Goal: Transaction & Acquisition: Purchase product/service

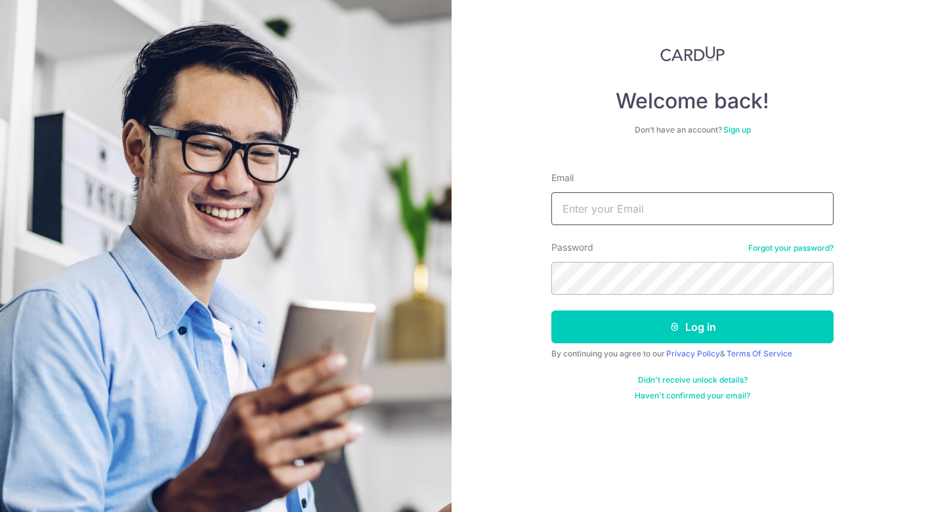
type input "Carolyn.omeara@onsitehealth.sg"
click at [692, 327] on button "Log in" at bounding box center [692, 326] width 282 height 33
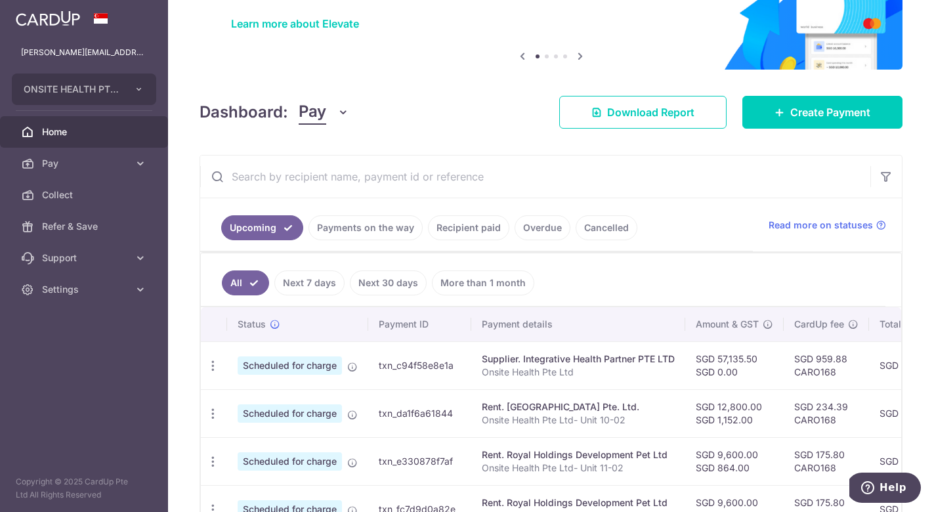
scroll to position [107, 0]
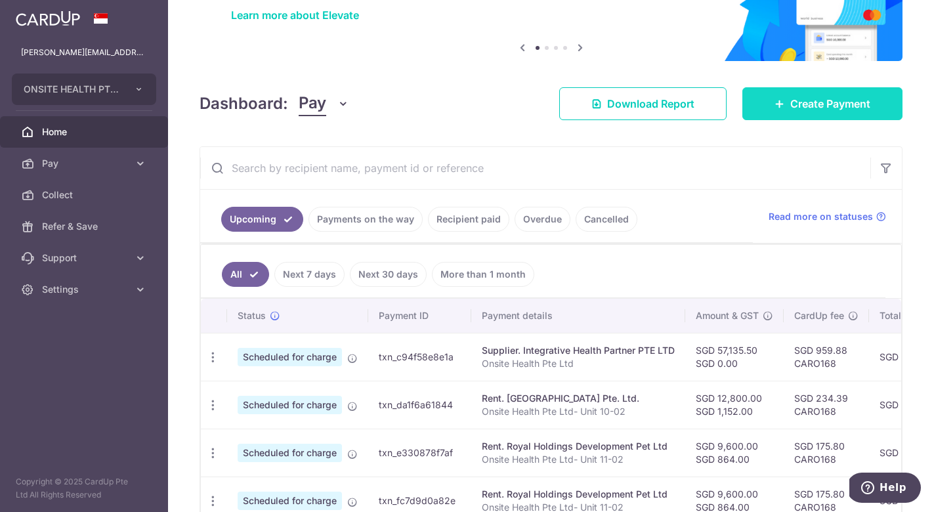
click at [816, 104] on span "Create Payment" at bounding box center [830, 104] width 80 height 16
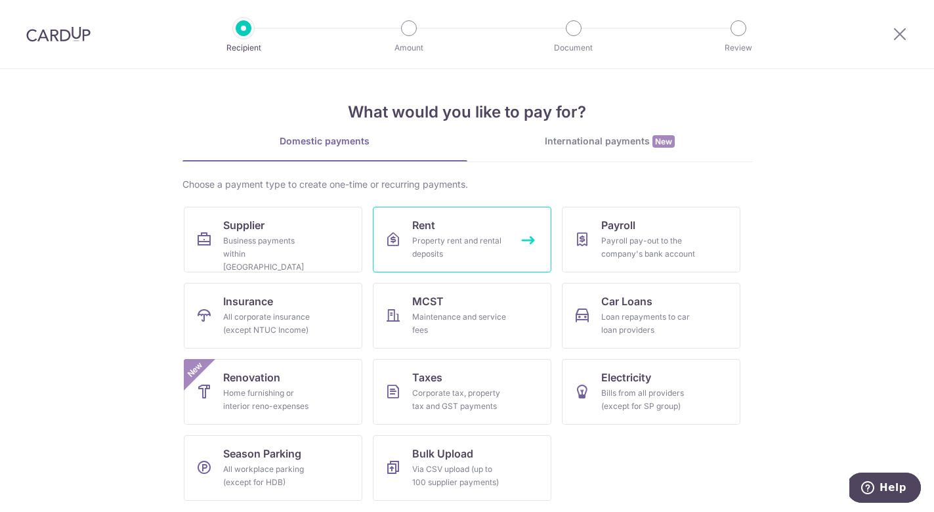
click at [440, 235] on div "Property rent and rental deposits" at bounding box center [459, 247] width 94 height 26
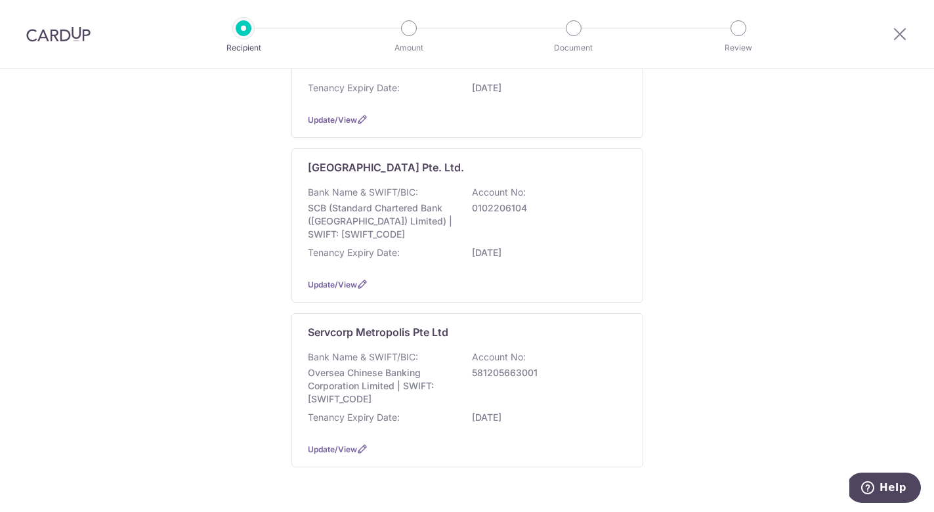
scroll to position [290, 0]
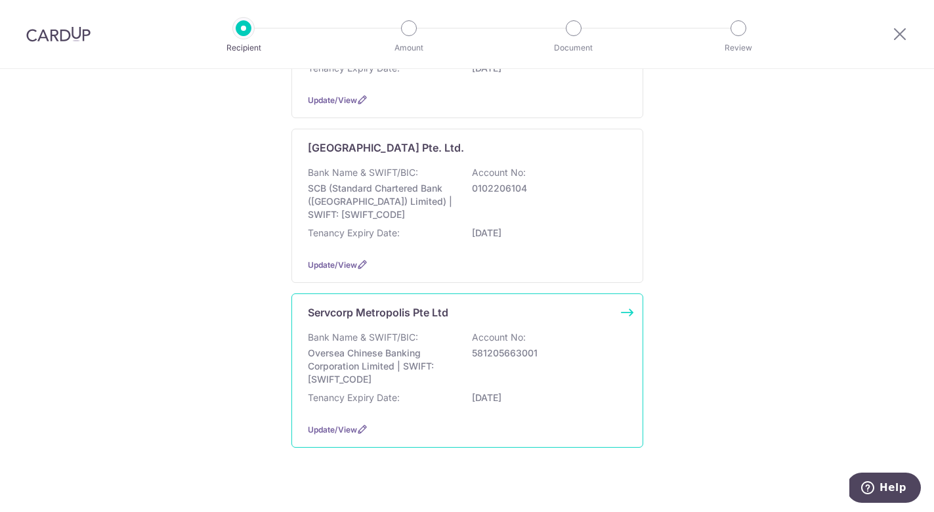
click at [407, 344] on p "Bank Name & SWIFT/BIC:" at bounding box center [363, 337] width 110 height 13
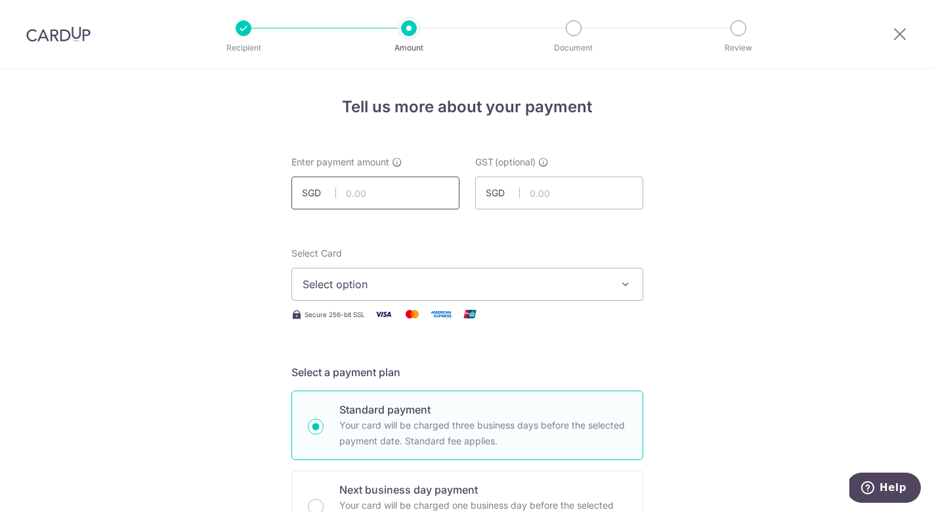
click at [399, 182] on input "text" at bounding box center [375, 193] width 168 height 33
paste input ",022.00"
click at [346, 193] on input "22.00" at bounding box center [375, 193] width 168 height 33
drag, startPoint x: 381, startPoint y: 199, endPoint x: 317, endPoint y: 186, distance: 65.0
click at [317, 186] on input "22.00" at bounding box center [375, 193] width 168 height 33
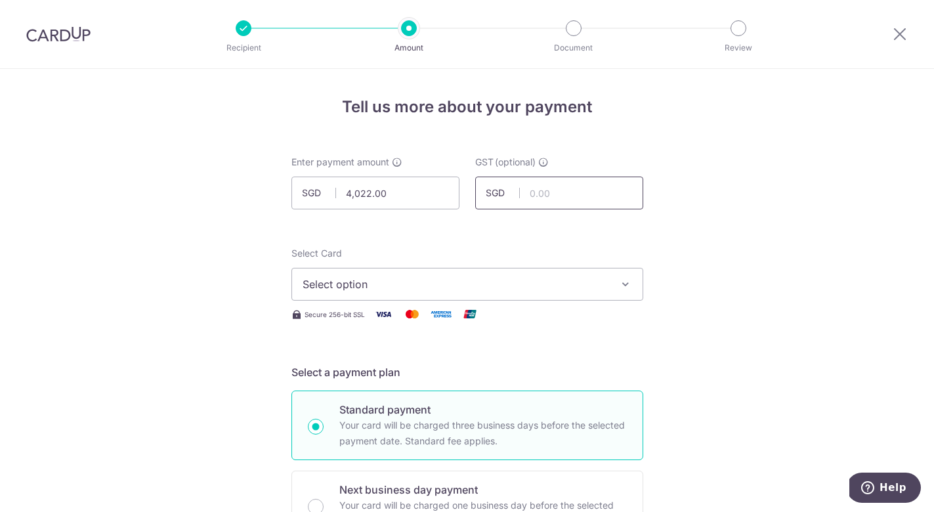
type input "4,022.00"
click at [552, 192] on input "text" at bounding box center [559, 193] width 168 height 33
paste input "61.98"
click at [527, 193] on input "61.98" at bounding box center [559, 193] width 168 height 33
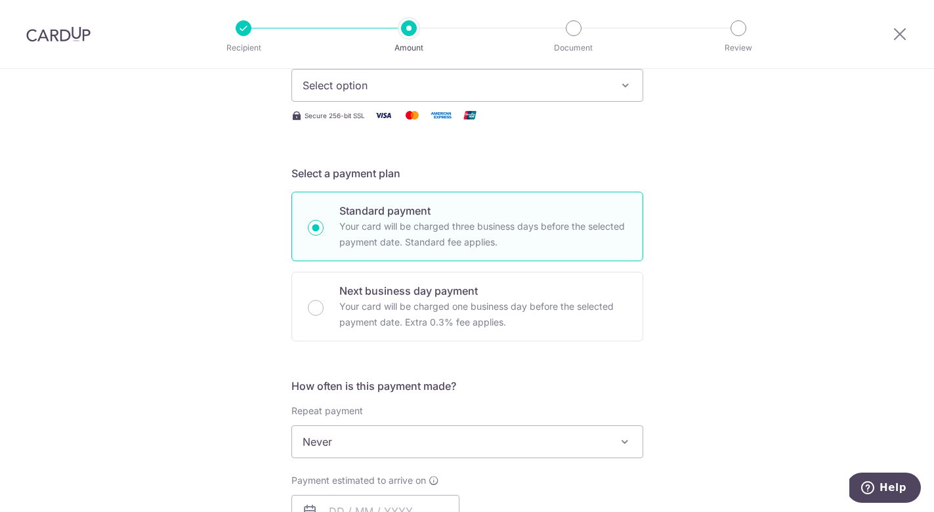
scroll to position [214, 0]
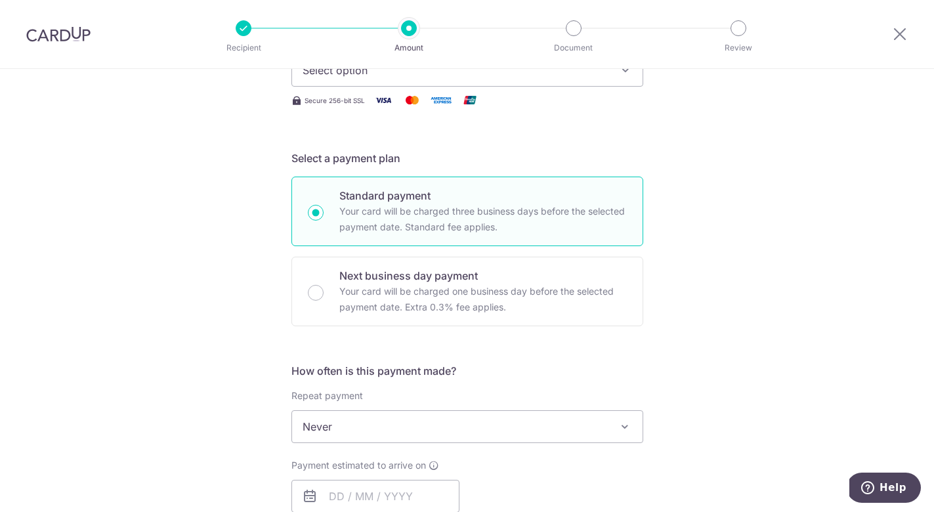
type input "361.98"
click at [593, 75] on span "Select option" at bounding box center [455, 70] width 306 height 16
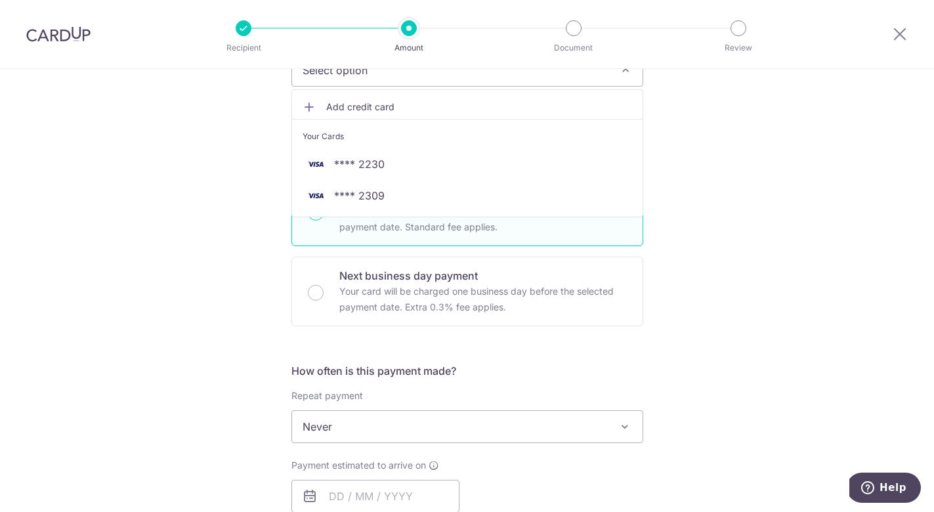
scroll to position [199, 0]
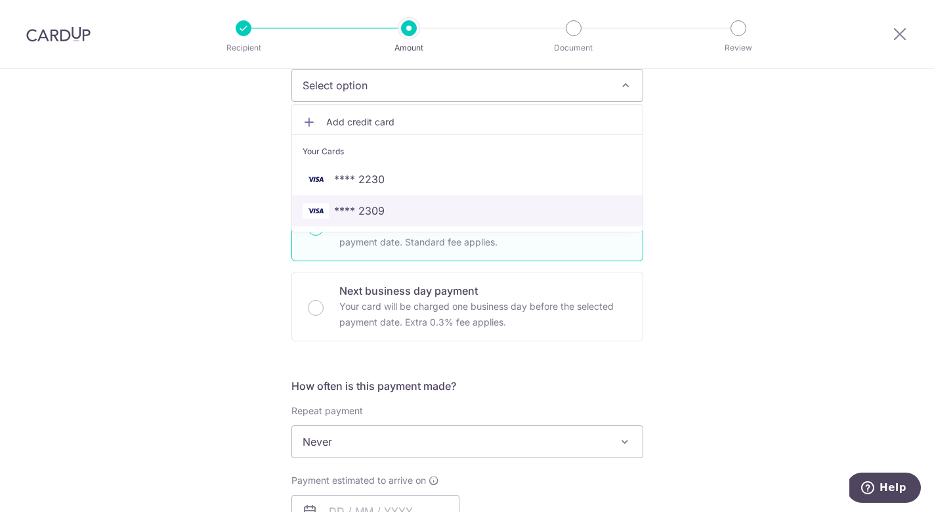
click at [361, 211] on span "**** 2309" at bounding box center [359, 211] width 51 height 16
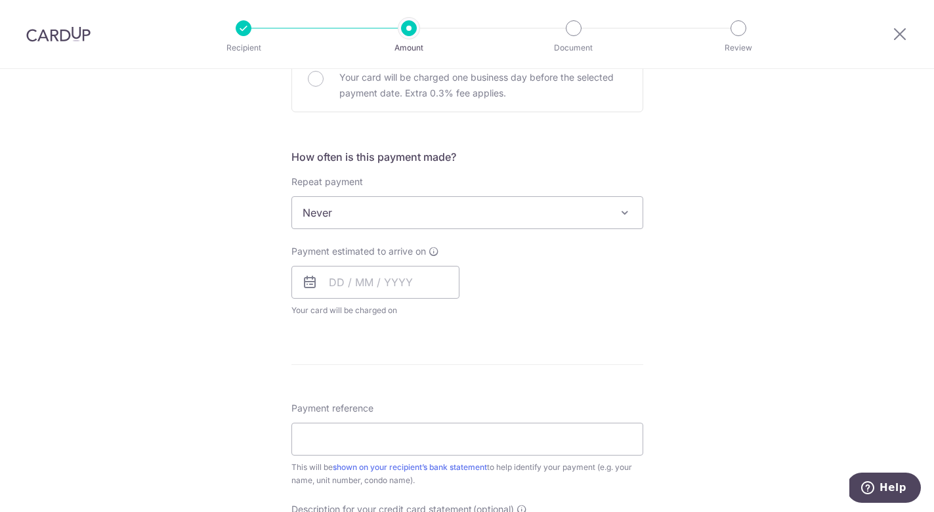
scroll to position [432, 0]
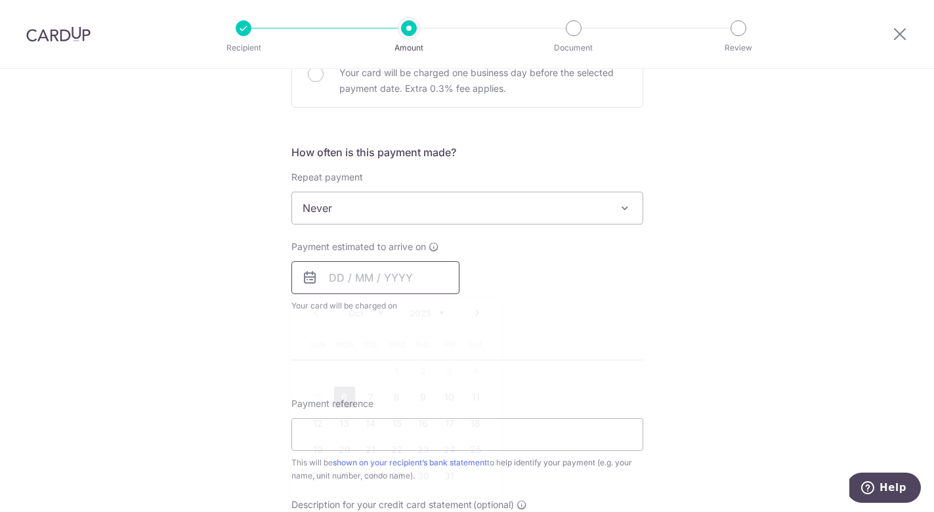
click at [363, 276] on input "text" at bounding box center [375, 277] width 168 height 33
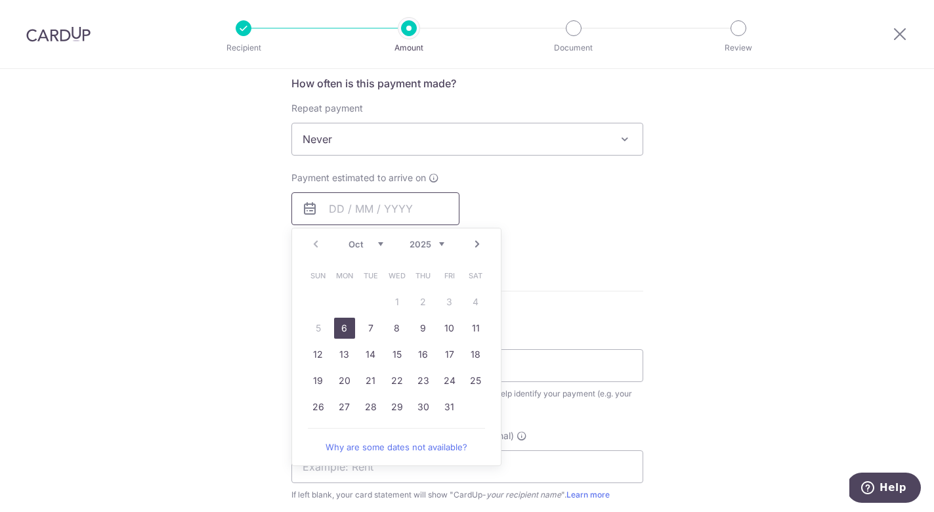
scroll to position [515, 0]
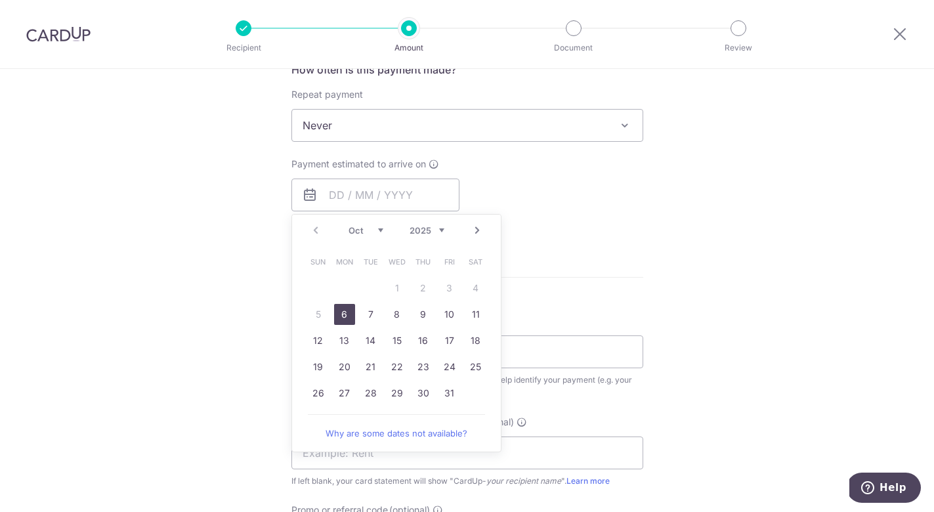
click at [344, 310] on link "6" at bounding box center [344, 314] width 21 height 21
type input "06/10/2025"
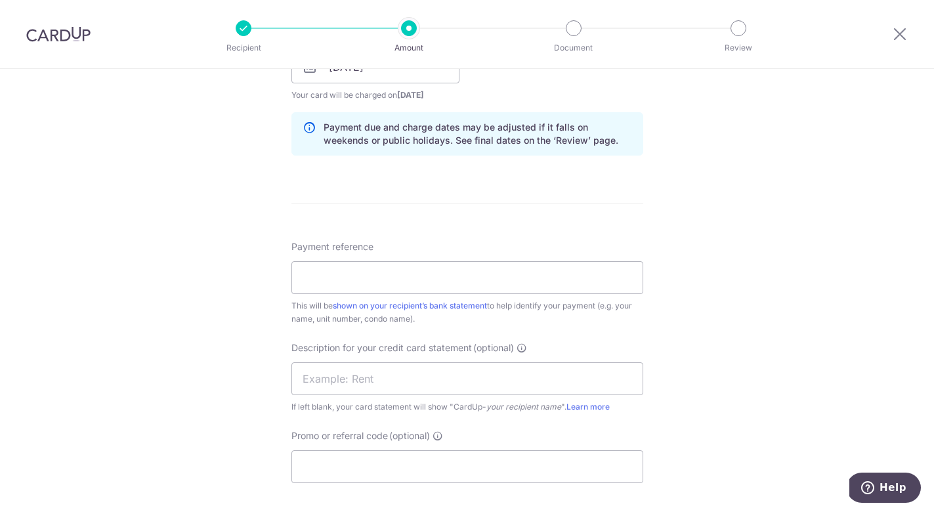
scroll to position [661, 0]
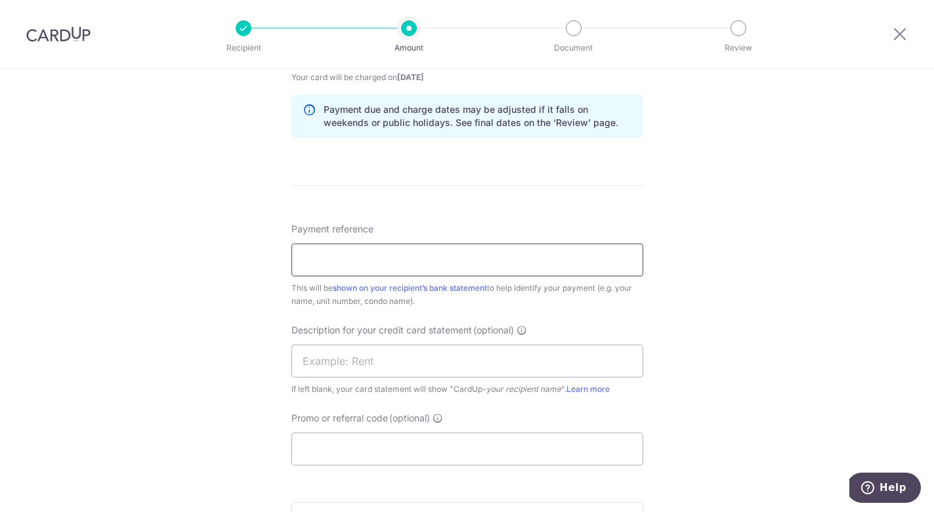
click at [380, 260] on input "Payment reference" at bounding box center [467, 259] width 352 height 33
type input "S"
type input "Onsite Health"
click at [482, 311] on div "Payment reference Onsite Health 14/35 This will be shown on your recipient’s ba…" at bounding box center [467, 343] width 352 height 243
click at [335, 373] on input "text" at bounding box center [467, 360] width 352 height 33
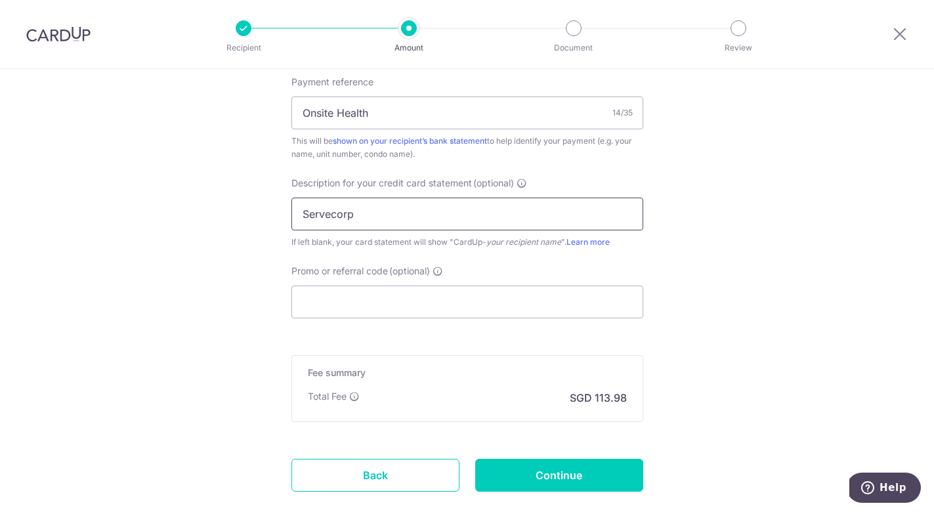
scroll to position [827, 0]
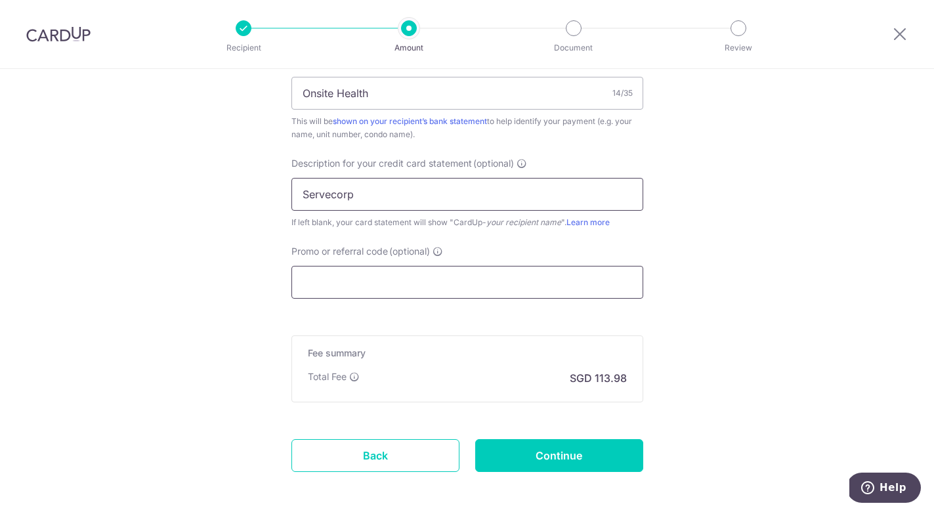
type input "Servecorp"
click at [395, 285] on input "Promo or referral code (optional)" at bounding box center [467, 282] width 352 height 33
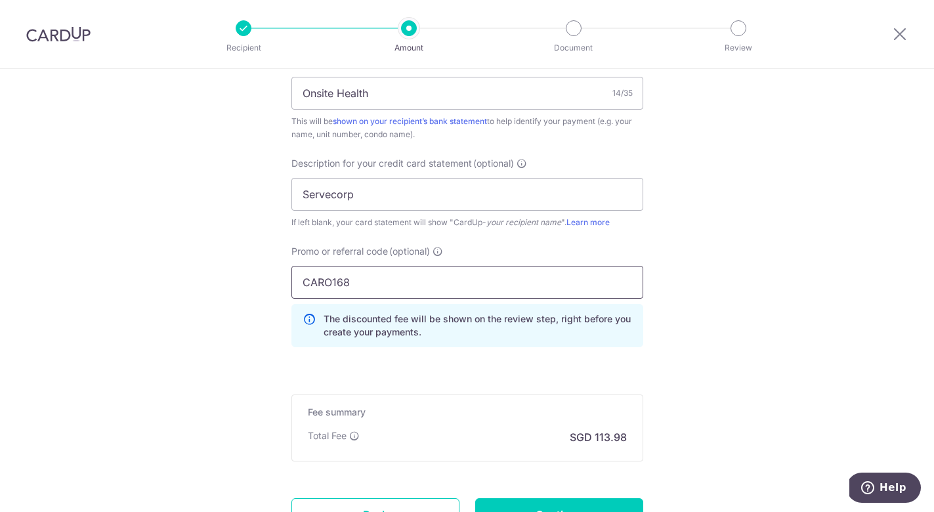
type input "CARO168"
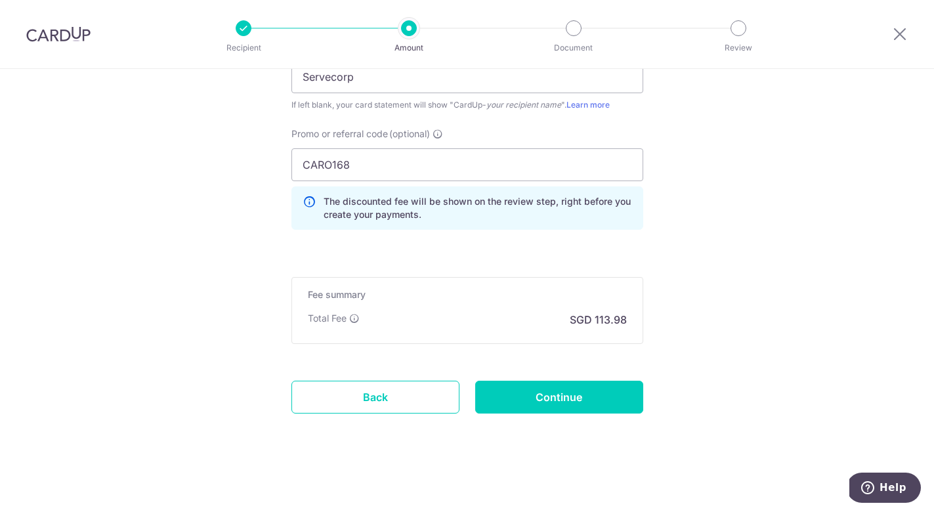
scroll to position [945, 0]
click at [567, 398] on input "Continue" at bounding box center [559, 397] width 168 height 33
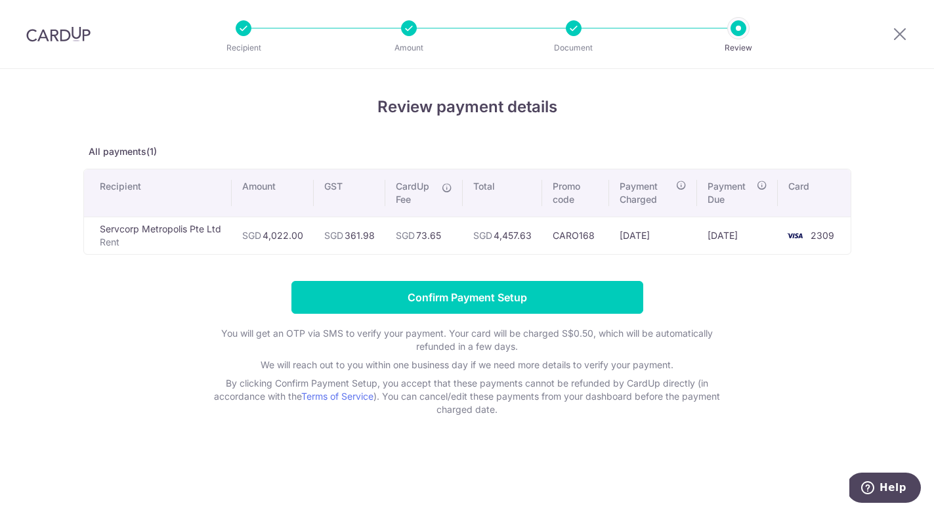
drag, startPoint x: 305, startPoint y: 237, endPoint x: 264, endPoint y: 236, distance: 40.7
click at [264, 236] on td "SGD 4,022.00" at bounding box center [273, 235] width 82 height 37
copy td "4,022.00"
drag, startPoint x: 535, startPoint y: 235, endPoint x: 499, endPoint y: 236, distance: 35.4
click at [499, 236] on td "SGD 4,457.63" at bounding box center [502, 235] width 79 height 37
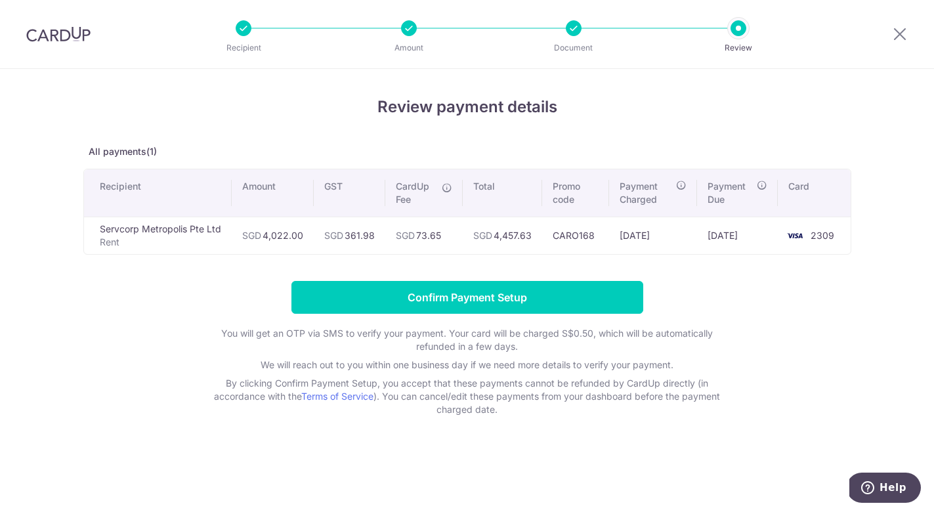
copy td "4,457.63"
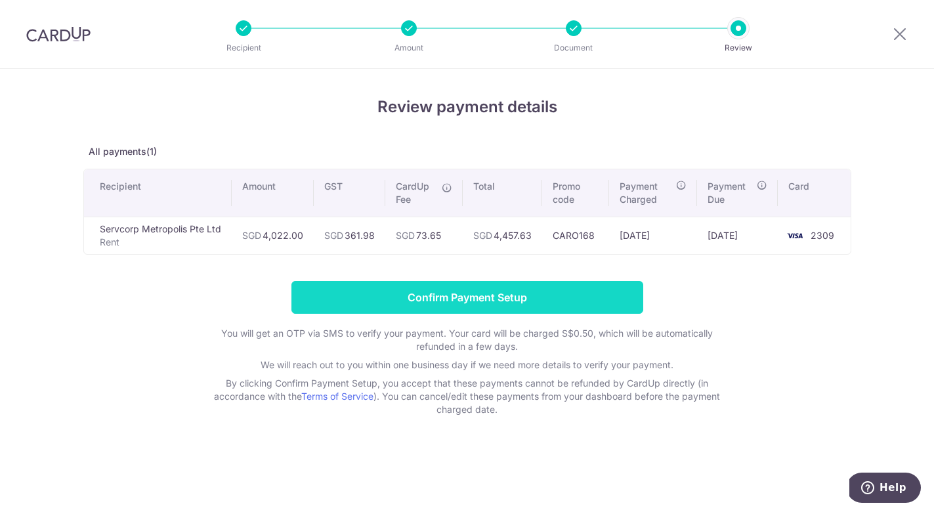
click at [494, 304] on input "Confirm Payment Setup" at bounding box center [467, 297] width 352 height 33
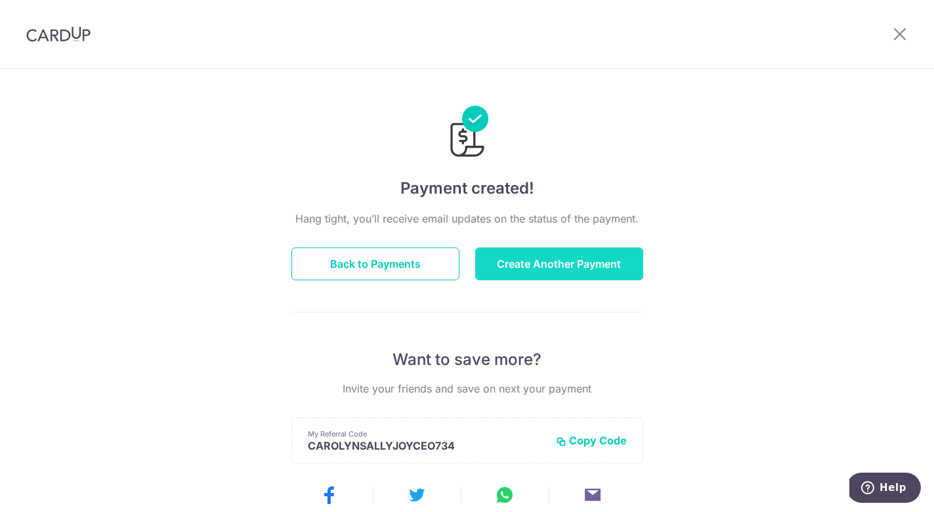
click at [563, 269] on button "Create Another Payment" at bounding box center [559, 263] width 168 height 33
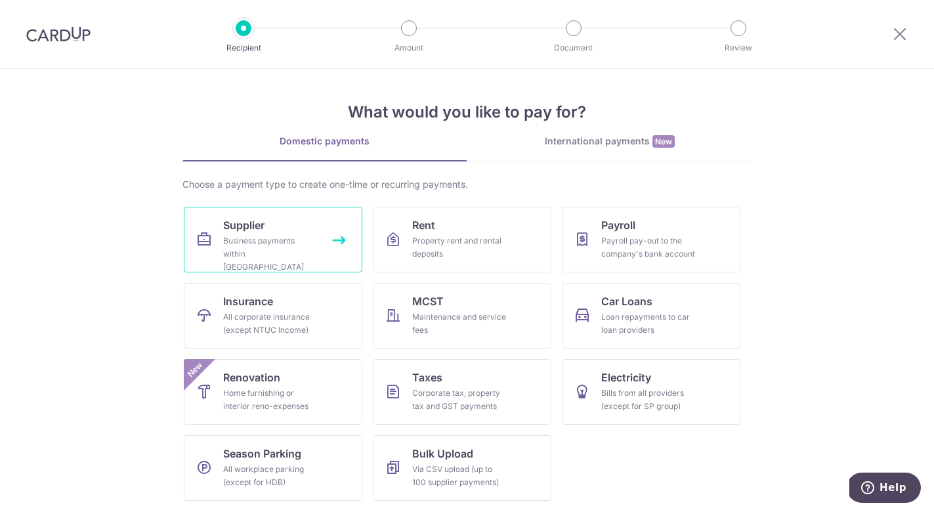
click at [274, 241] on div "Business payments within Singapore" at bounding box center [270, 253] width 94 height 39
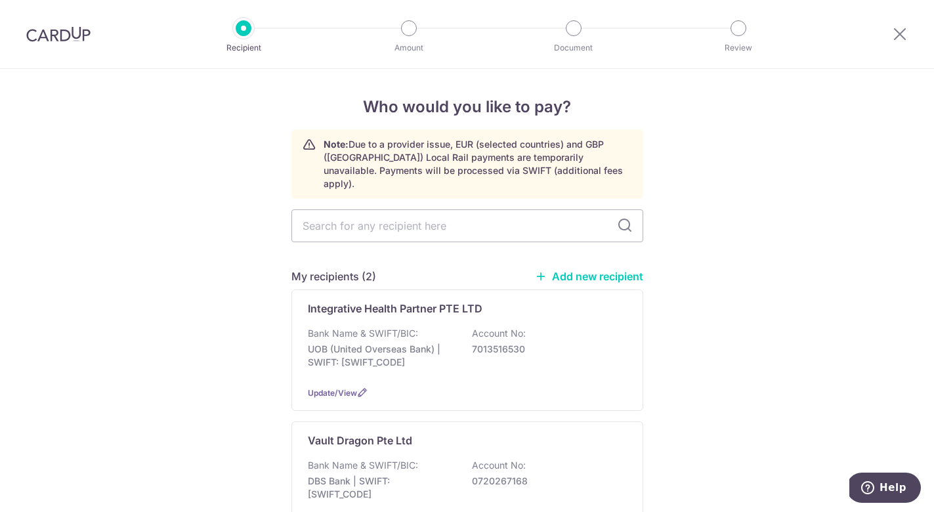
click at [571, 270] on link "Add new recipient" at bounding box center [589, 276] width 108 height 13
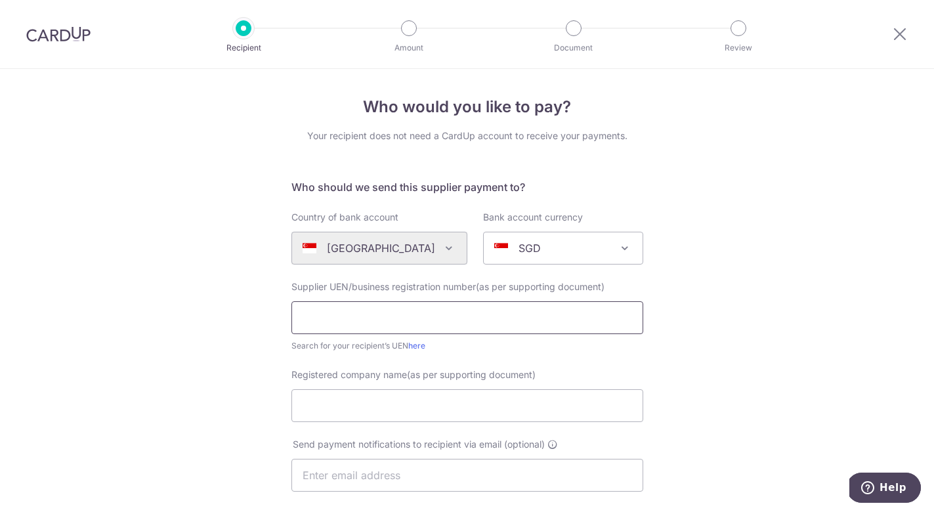
paste input "BTL Singapore Pte Ltd"
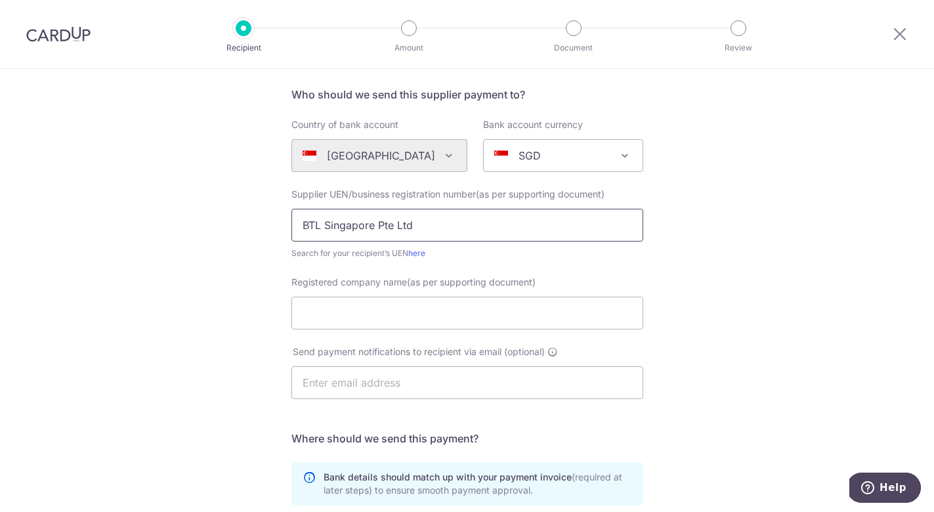
scroll to position [102, 0]
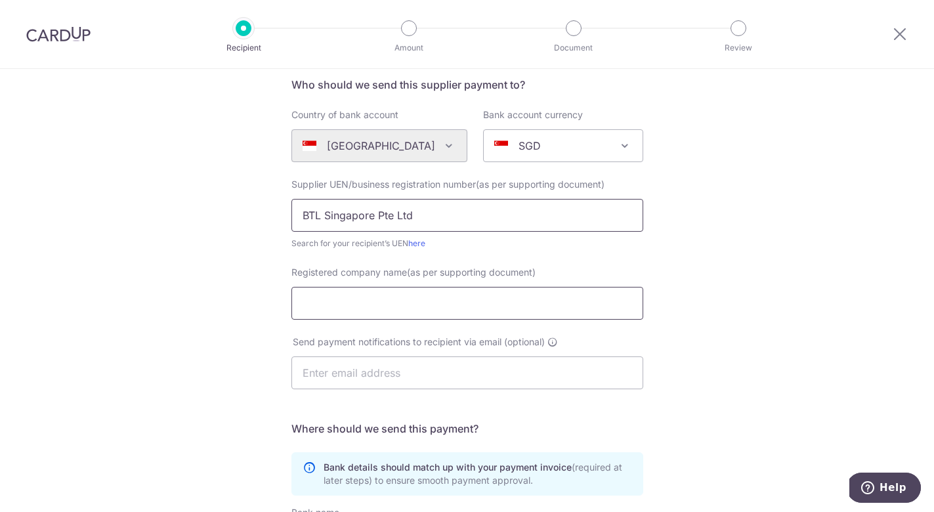
type input "BTL Singapore Pte Ltd"
paste input "BTL Singapore Pte Ltd"
type input "BTL Singapore Pte Ltd"
click at [404, 215] on input "BTL Singapore Pte Ltd" at bounding box center [467, 215] width 352 height 33
drag, startPoint x: 425, startPoint y: 215, endPoint x: 272, endPoint y: 215, distance: 152.2
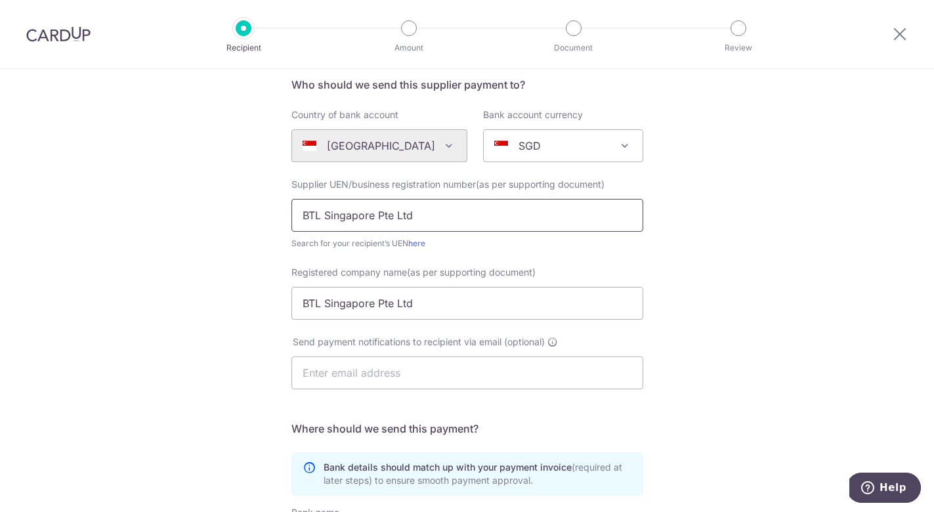
click at [272, 215] on div "Who would you like to pay? Your recipient does not need a CardUp account to rec…" at bounding box center [467, 364] width 934 height 795
paste input "201419760C"
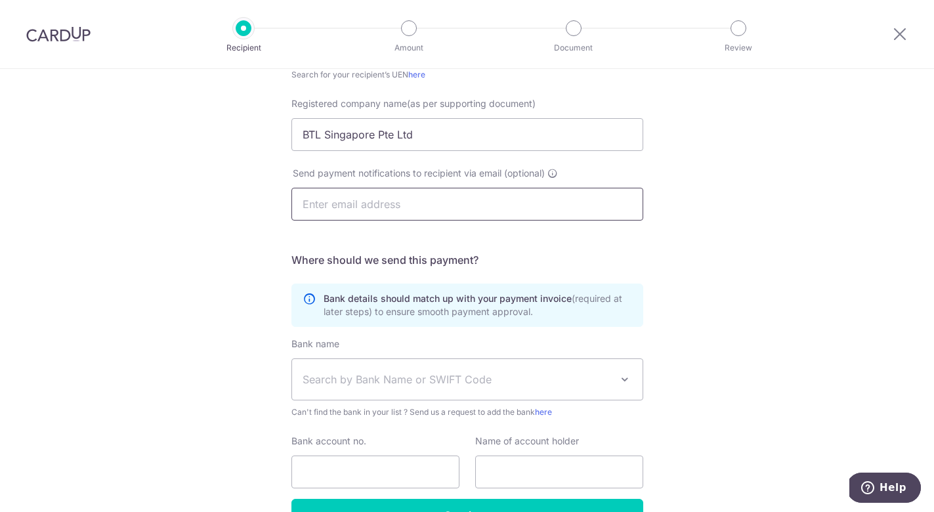
scroll to position [352, 0]
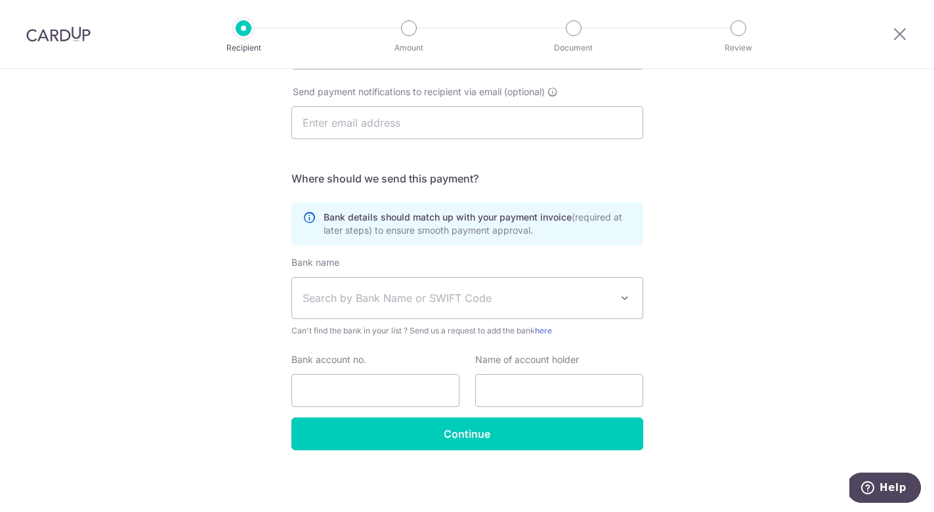
type input "201419760C"
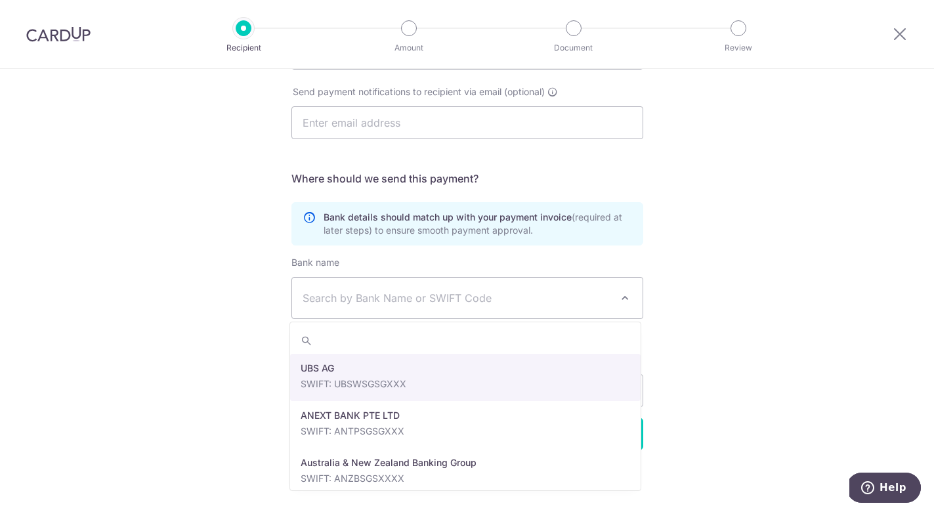
click at [373, 296] on span "Search by Bank Name or SWIFT Code" at bounding box center [456, 298] width 308 height 16
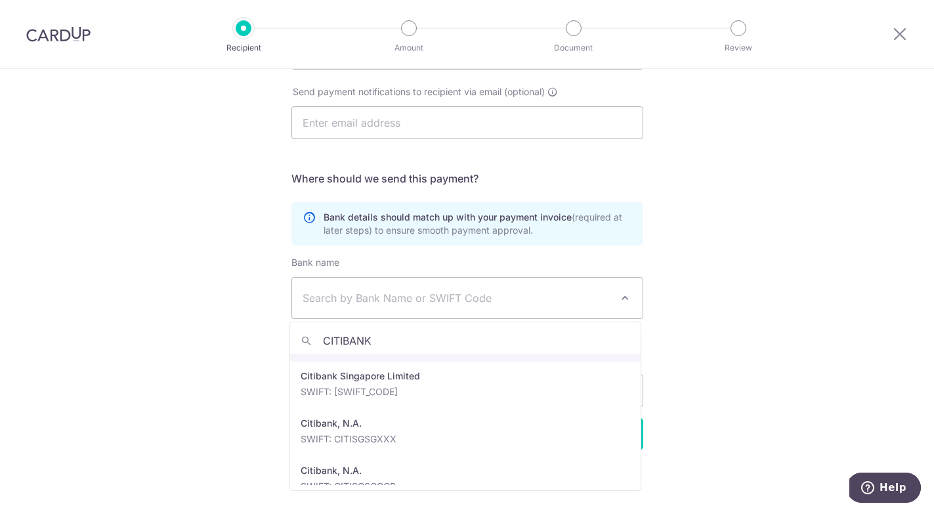
scroll to position [87, 0]
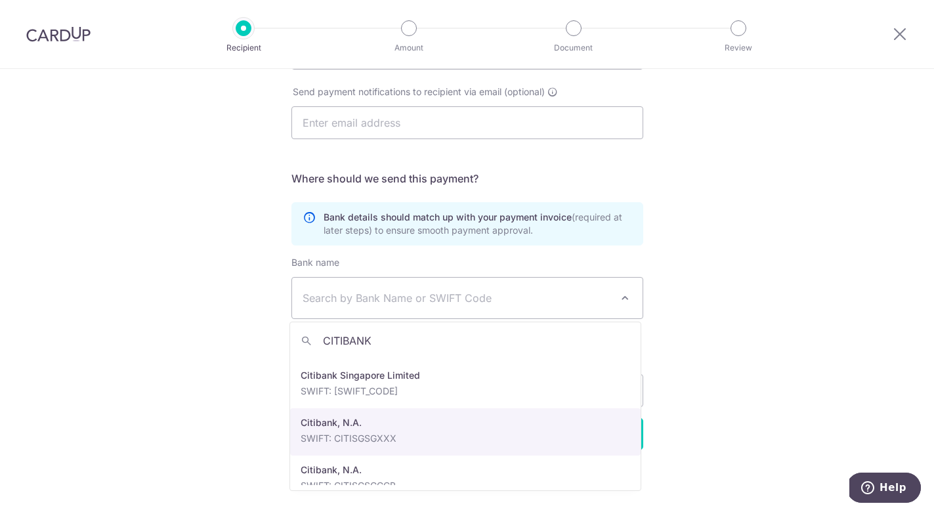
type input "CITIBANK"
select select "20"
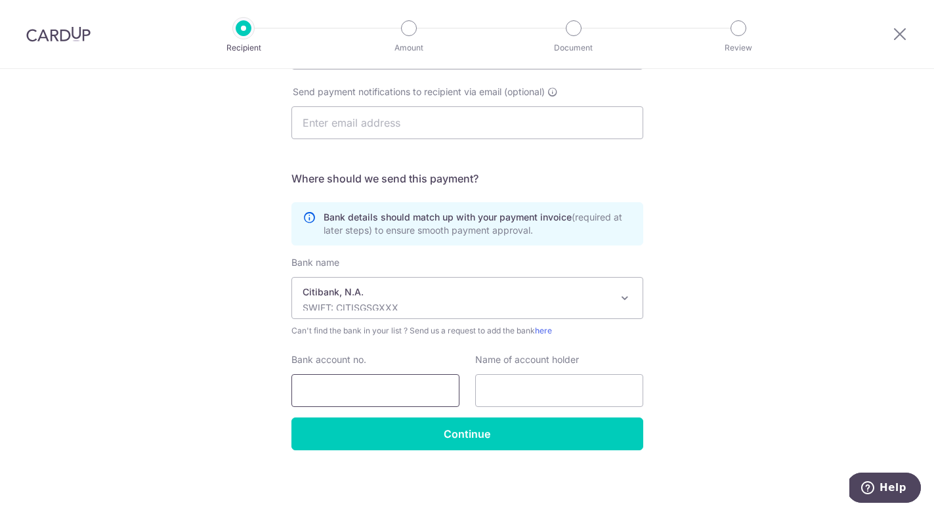
click at [373, 394] on input "Bank account no." at bounding box center [375, 390] width 168 height 33
paste input "0036026006"
type input "0036026006"
paste input "BTL Singapore Pte Ltd"
type input "BTL Singapore Pte Ltd"
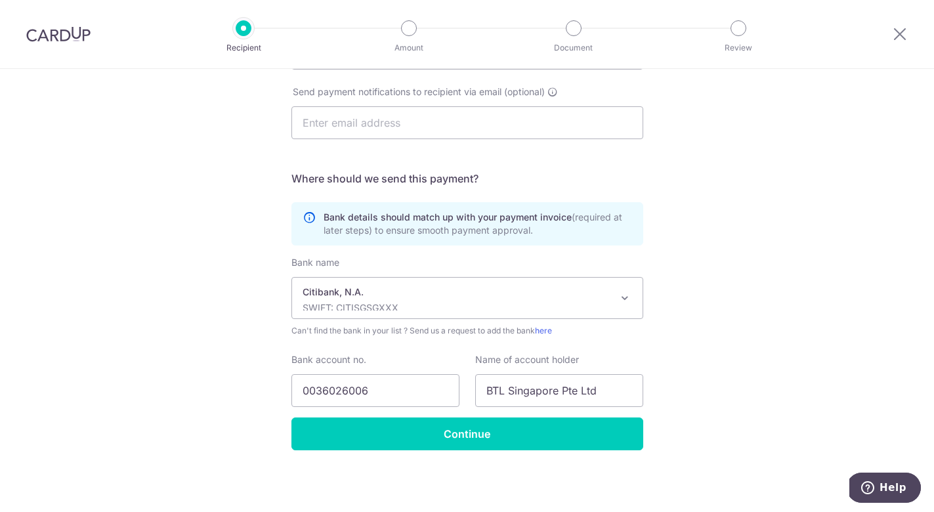
click at [730, 400] on div "Who would you like to pay? Your recipient does not need a CardUp account to rec…" at bounding box center [467, 114] width 934 height 795
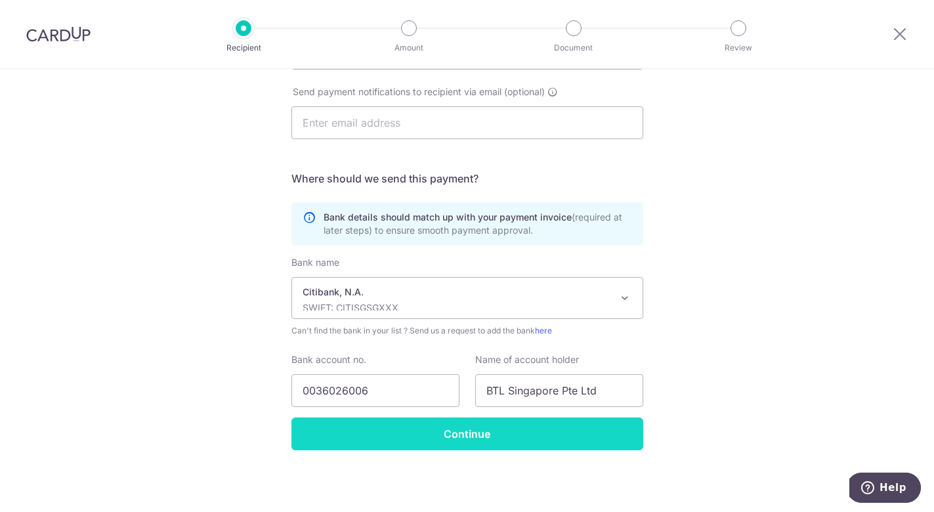
click at [485, 435] on input "Continue" at bounding box center [467, 433] width 352 height 33
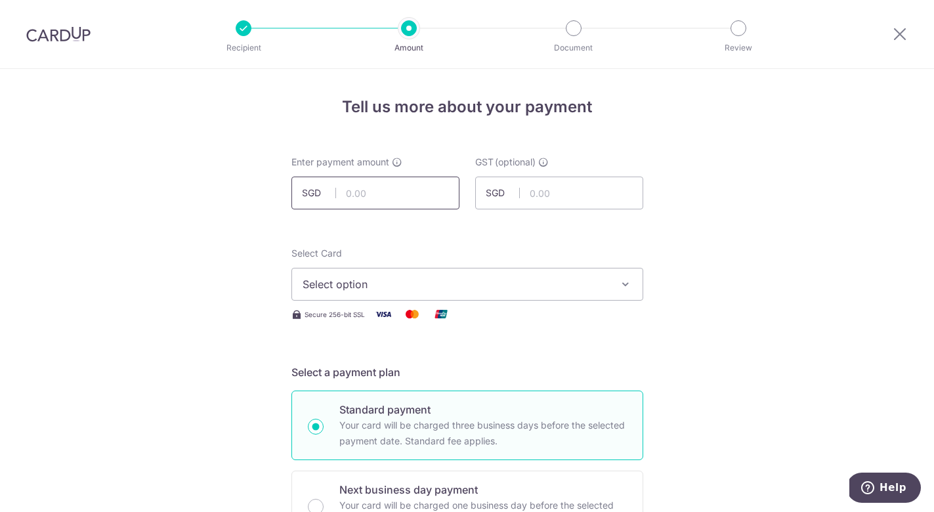
click at [369, 192] on input "text" at bounding box center [375, 193] width 168 height 33
paste input "9,000.00"
type input "9,000.00"
click at [546, 188] on input "text" at bounding box center [559, 193] width 168 height 33
paste input "810.00"
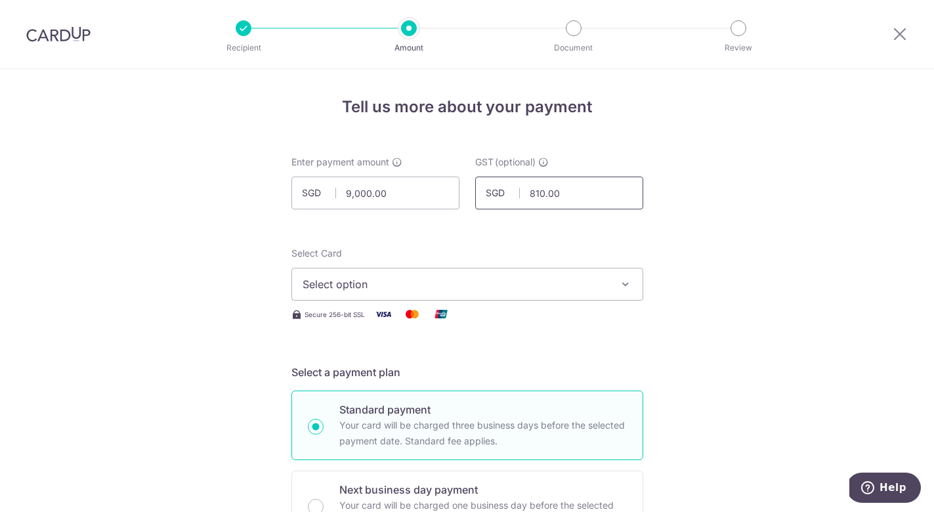
type input "810.00"
click at [476, 287] on span "Select option" at bounding box center [455, 284] width 306 height 16
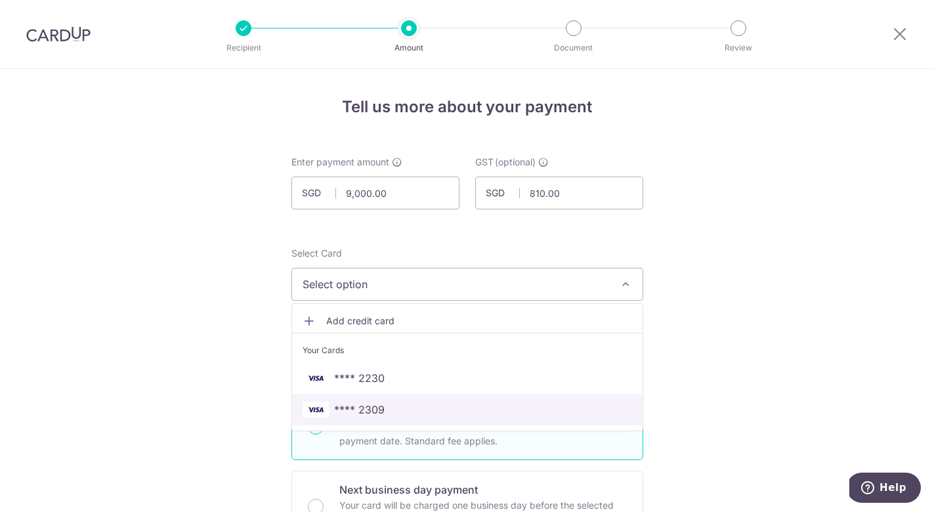
click at [374, 412] on span "**** 2309" at bounding box center [359, 410] width 51 height 16
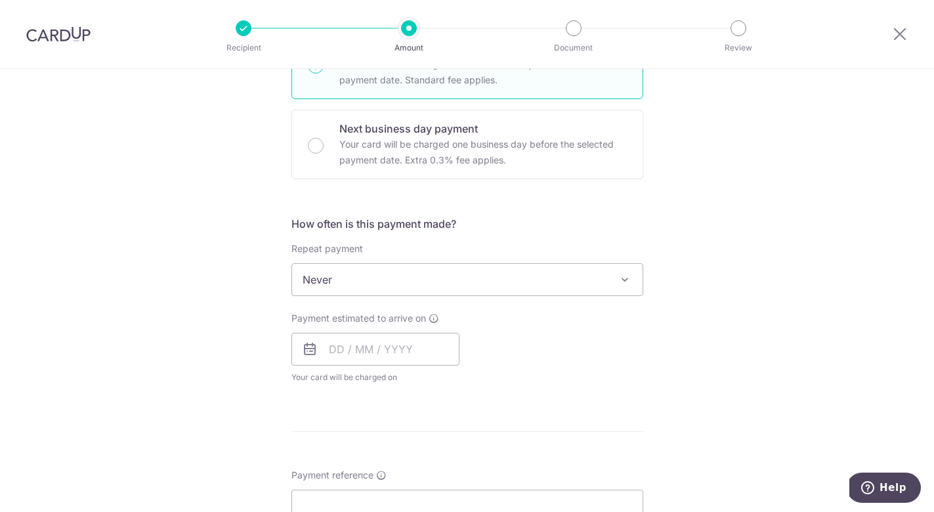
scroll to position [366, 0]
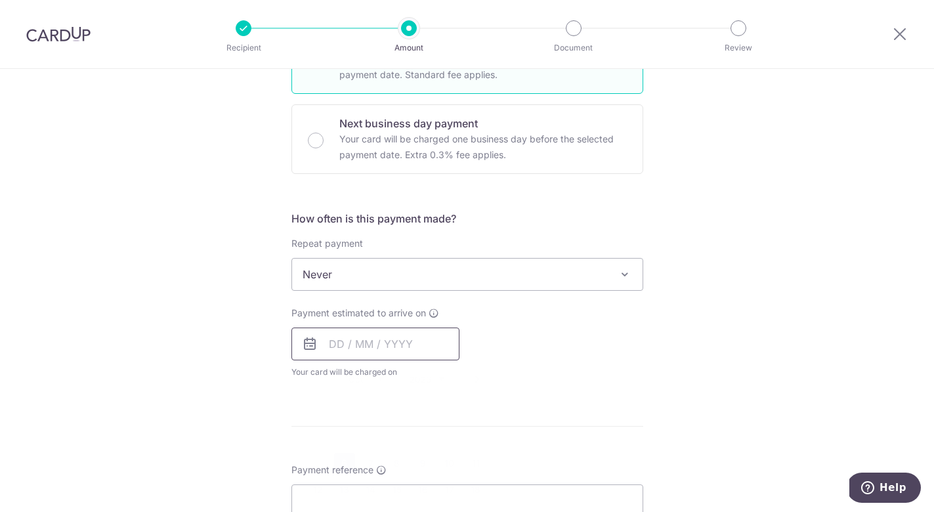
click at [383, 352] on input "text" at bounding box center [375, 343] width 168 height 33
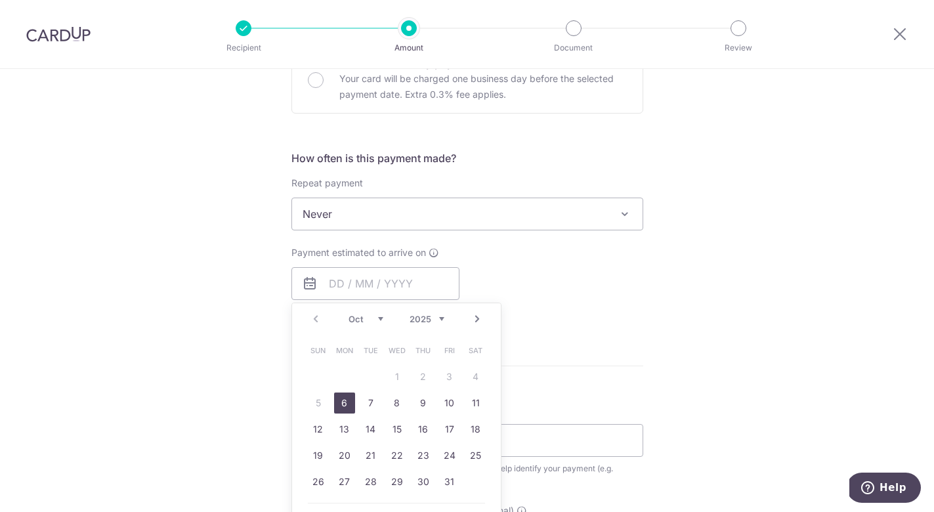
click at [343, 400] on link "6" at bounding box center [344, 402] width 21 height 21
type input "[DATE]"
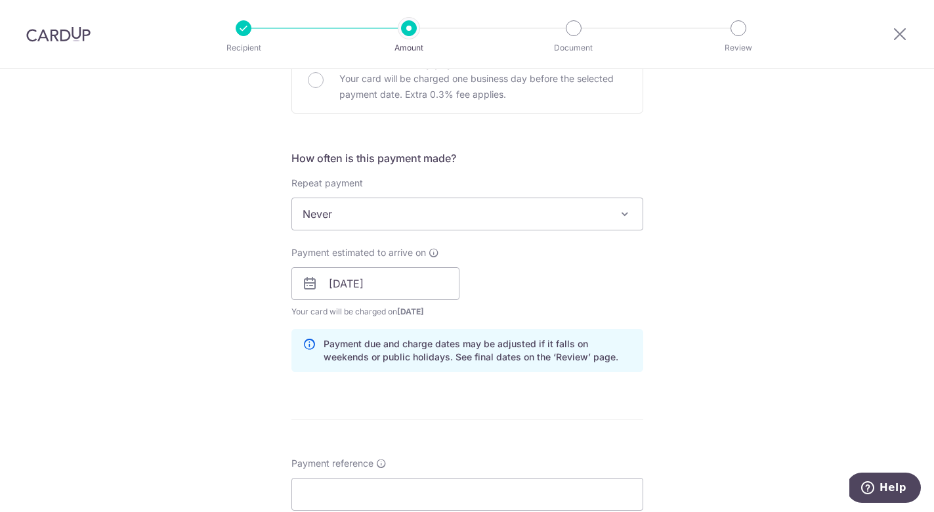
click at [562, 293] on div "Payment estimated to arrive on [DATE] Prev Next Oct Nov [DATE] 2026 2027 2028 2…" at bounding box center [466, 282] width 367 height 72
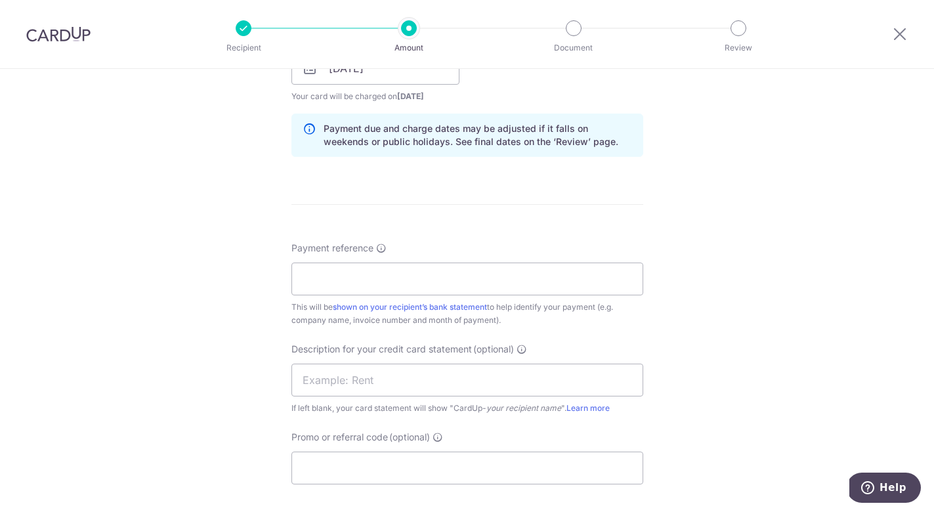
scroll to position [698, 0]
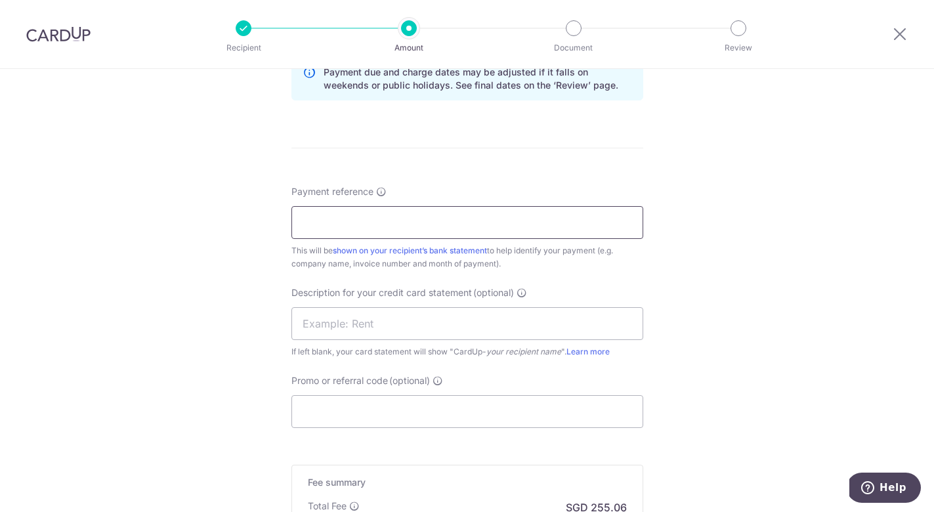
click at [407, 225] on input "Payment reference" at bounding box center [467, 222] width 352 height 33
type input "Onsite Health Pte Ltd"
click at [256, 273] on div "Tell us more about your payment Enter payment amount SGD 9,000.00 9000.00 GST (…" at bounding box center [467, 35] width 934 height 1329
click at [338, 320] on input "text" at bounding box center [467, 323] width 352 height 33
type input "2 Ultrasound"
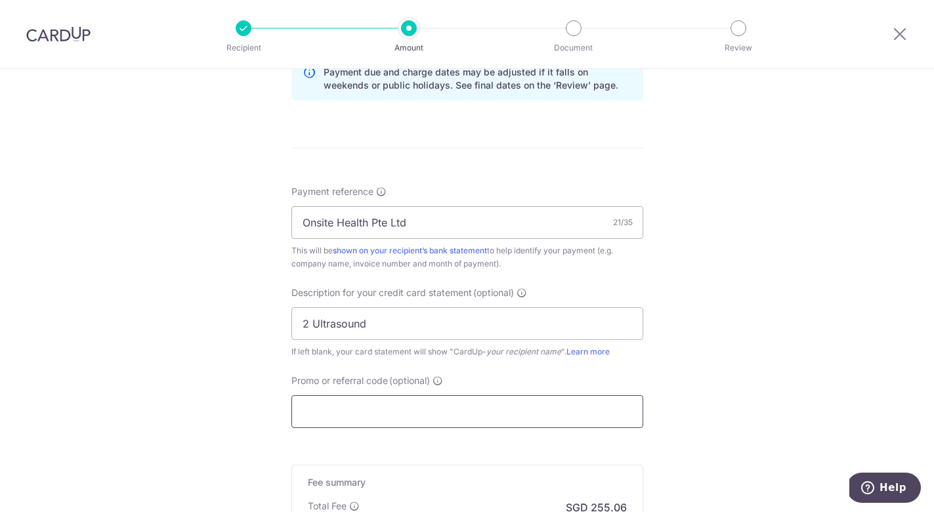
click at [338, 414] on input "Promo or referral code (optional)" at bounding box center [467, 411] width 352 height 33
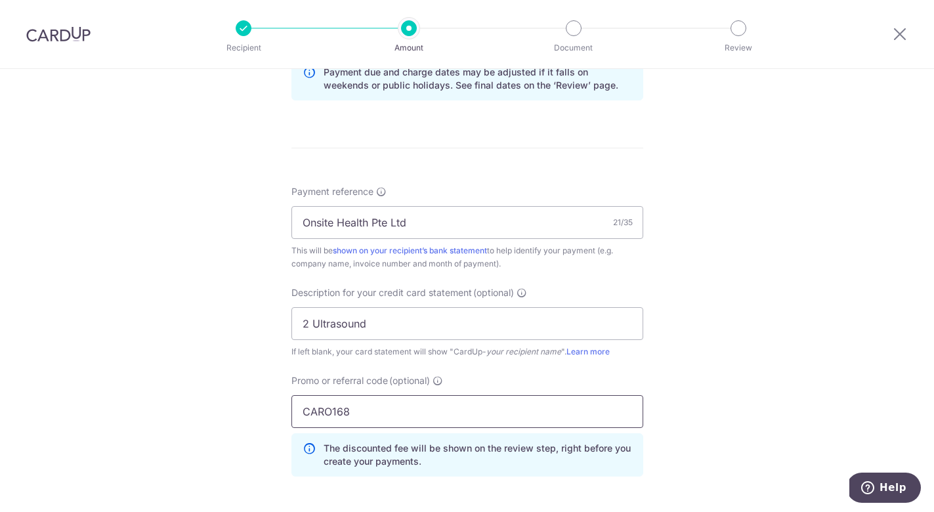
type input "CARO168"
click at [726, 314] on div "Tell us more about your payment Enter payment amount SGD 9,000.00 9000.00 GST (…" at bounding box center [467, 65] width 934 height 1388
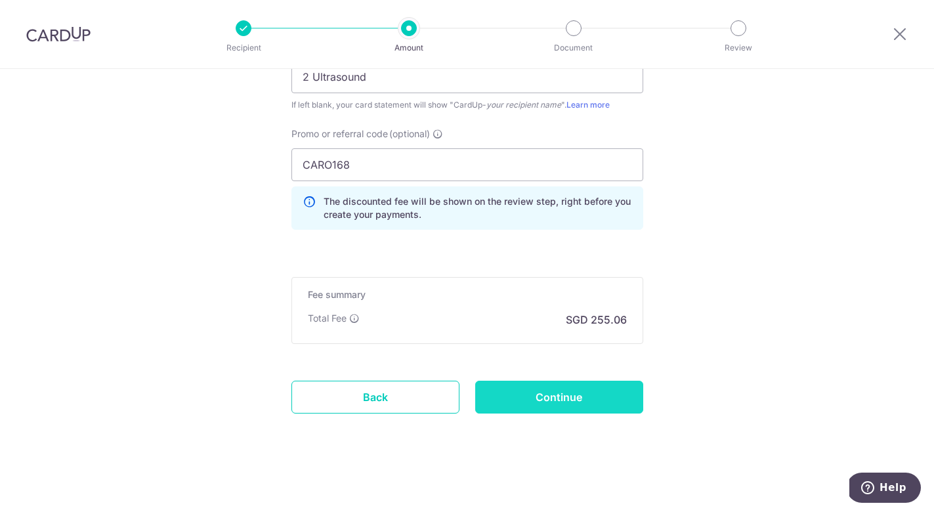
scroll to position [945, 0]
click at [570, 400] on input "Continue" at bounding box center [559, 397] width 168 height 33
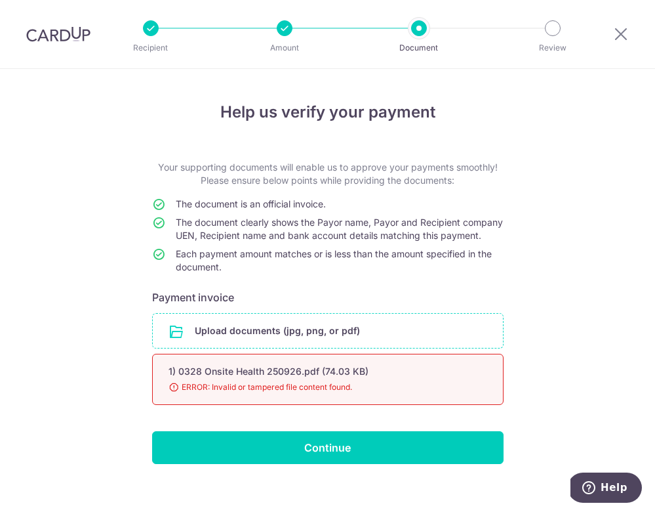
click at [281, 341] on input "file" at bounding box center [328, 331] width 350 height 34
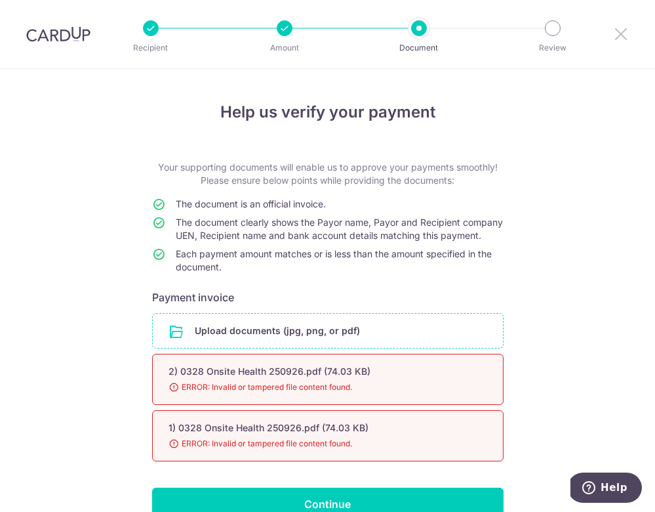
click at [623, 32] on icon at bounding box center [621, 34] width 16 height 16
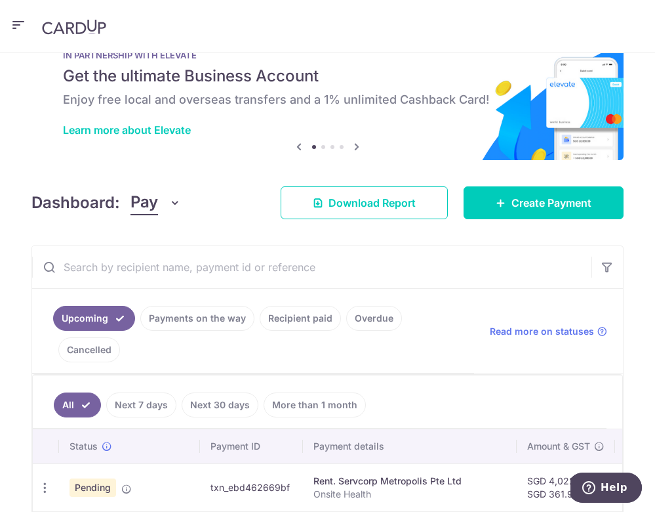
scroll to position [91, 0]
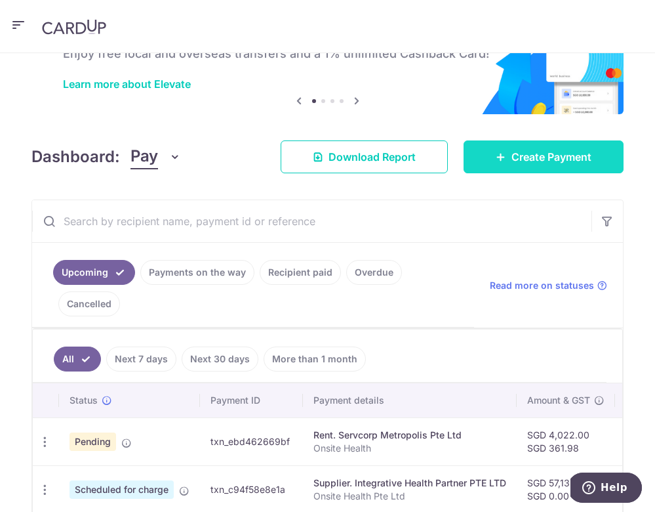
click at [600, 140] on link "Create Payment" at bounding box center [544, 156] width 160 height 33
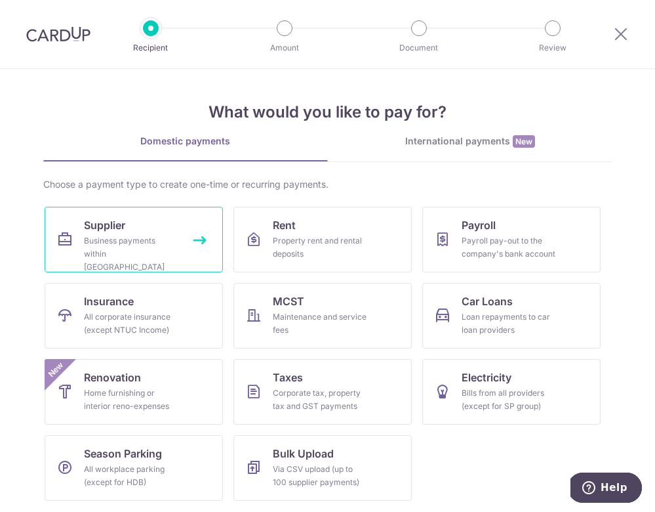
click at [121, 234] on div "Business payments within Singapore" at bounding box center [131, 253] width 94 height 39
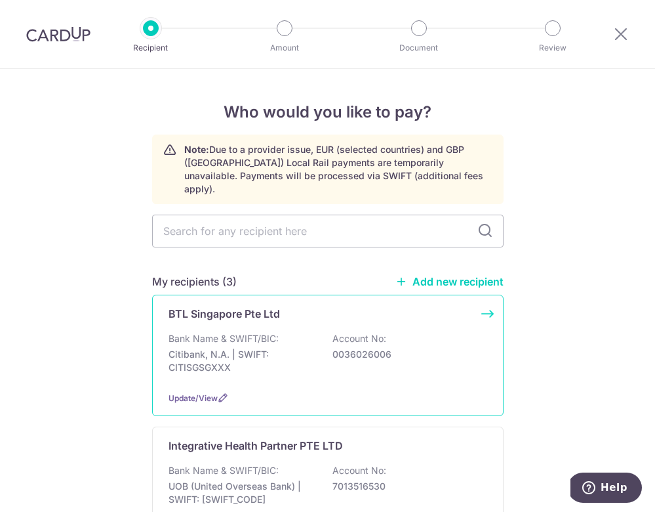
click at [239, 304] on div "BTL Singapore Pte Ltd Bank Name & SWIFT/BIC: Citibank, N.A. | SWIFT: CITISGSGXX…" at bounding box center [328, 355] width 352 height 121
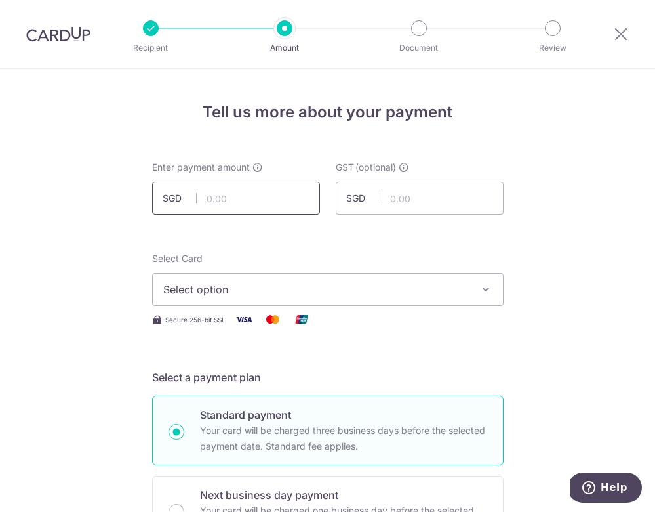
click at [225, 196] on input "text" at bounding box center [236, 198] width 168 height 33
paste input "9,000.00"
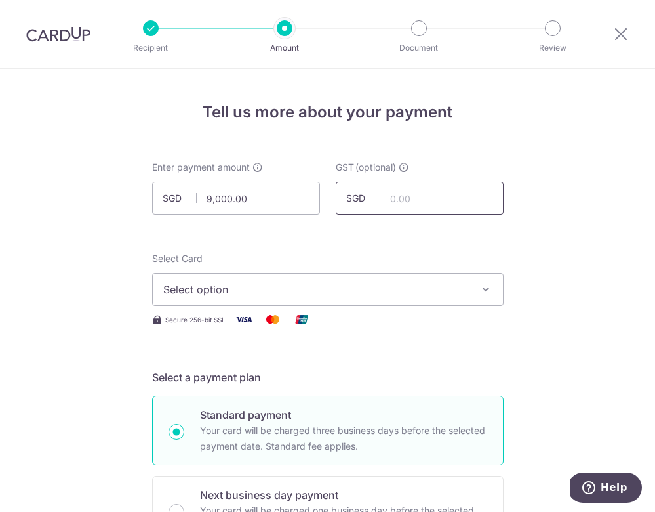
type input "9,000.00"
click at [394, 198] on input "text" at bounding box center [420, 198] width 168 height 33
paste input "810.00"
type input "810.00"
click at [331, 293] on button "Select option" at bounding box center [328, 289] width 352 height 33
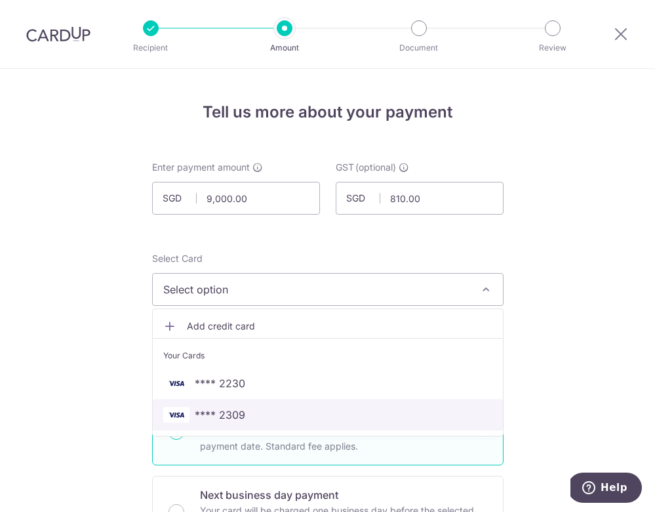
click at [247, 411] on span "**** 2309" at bounding box center [327, 415] width 329 height 16
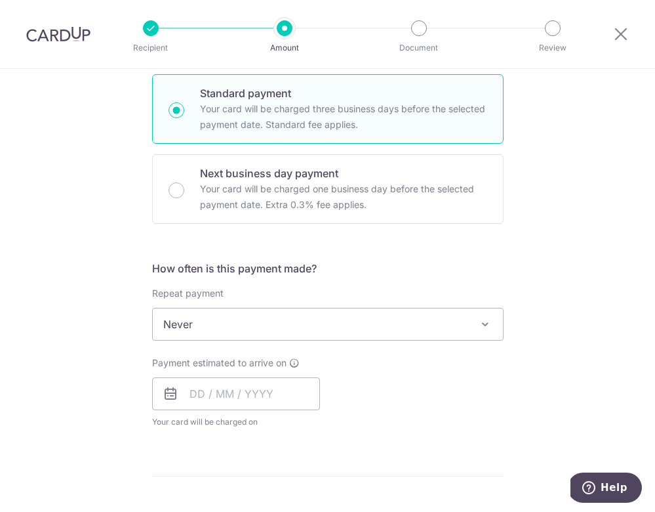
scroll to position [346, 0]
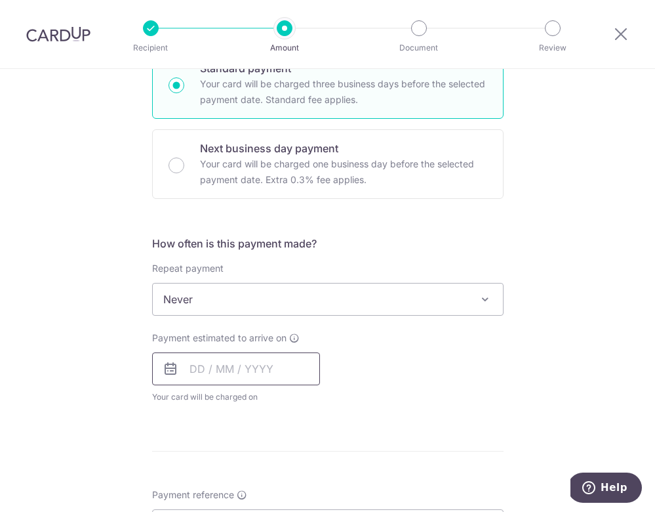
click at [230, 356] on input "text" at bounding box center [236, 368] width 168 height 33
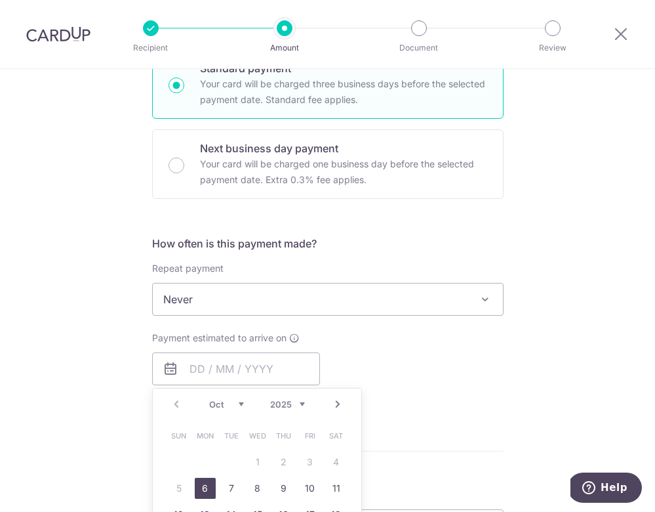
click at [202, 483] on link "6" at bounding box center [205, 488] width 21 height 21
type input "[DATE]"
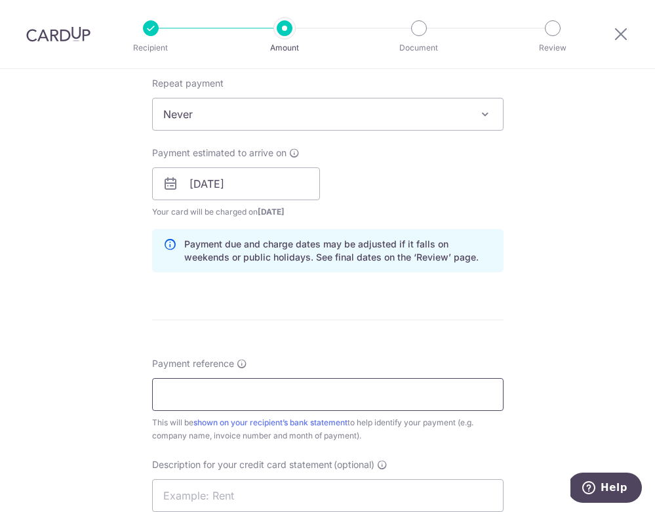
scroll to position [631, 0]
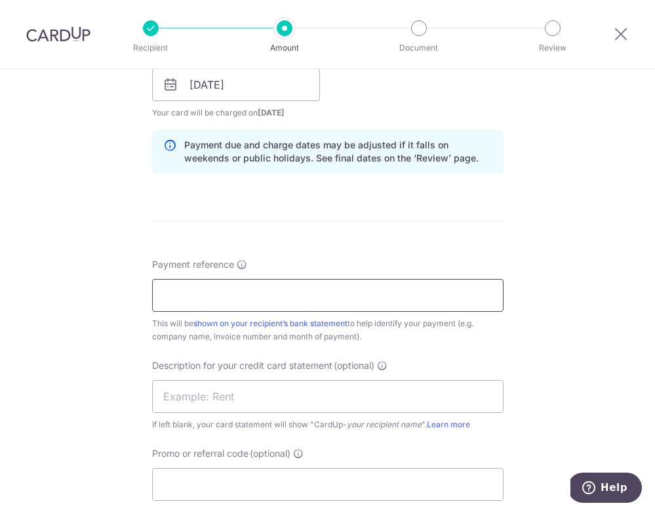
click at [340, 297] on input "Payment reference" at bounding box center [328, 295] width 352 height 33
type input "Onsite Health Pte Ltd"
click at [104, 287] on div "Tell us more about your payment Enter payment amount SGD 9,000.00 9000.00 GST (…" at bounding box center [327, 105] width 655 height 1334
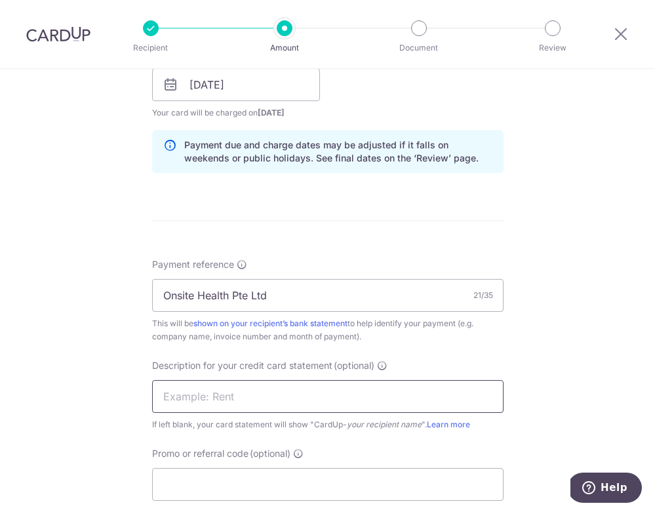
click at [204, 396] on input "text" at bounding box center [328, 396] width 352 height 33
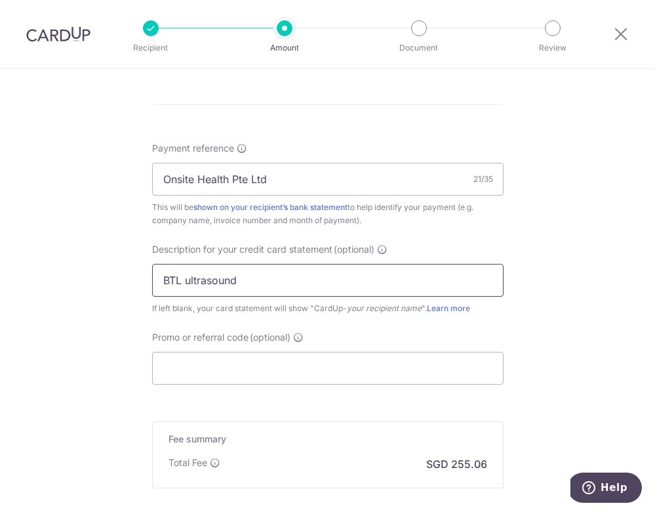
scroll to position [755, 0]
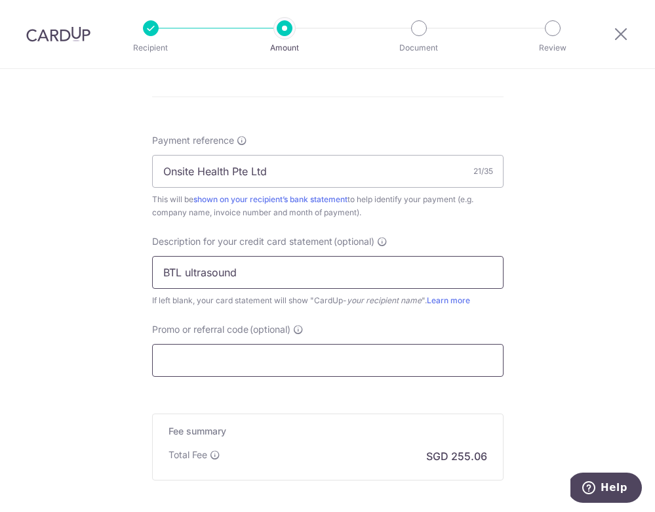
type input "BTL ultrasound"
click at [253, 358] on input "Promo or referral code (optional)" at bounding box center [328, 360] width 352 height 33
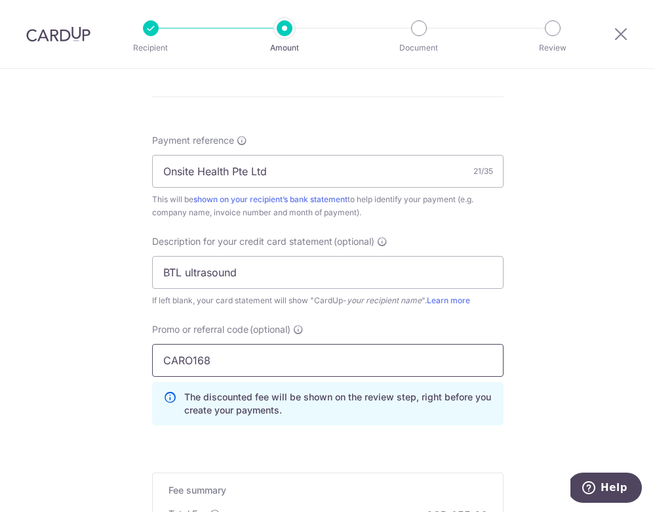
type input "CARO168"
click at [560, 371] on div "Tell us more about your payment Enter payment amount SGD 9,000.00 9000.00 GST (…" at bounding box center [327, 10] width 655 height 1393
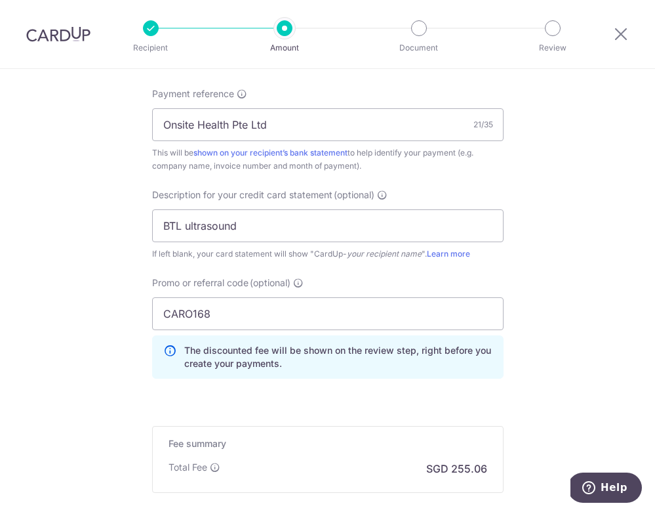
scroll to position [804, 0]
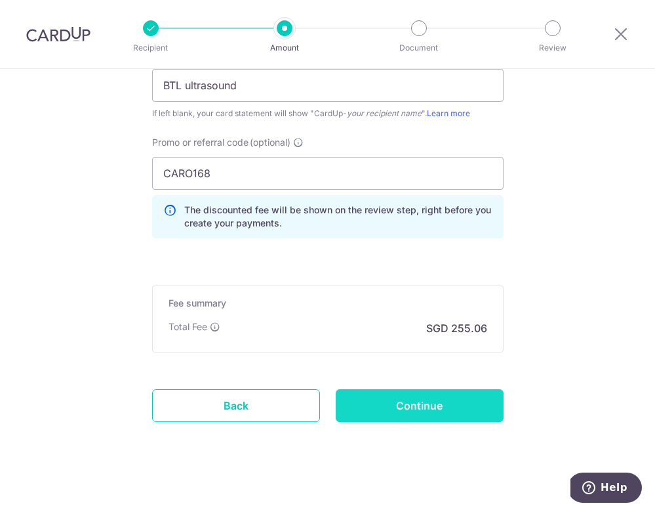
click at [436, 400] on input "Continue" at bounding box center [420, 405] width 168 height 33
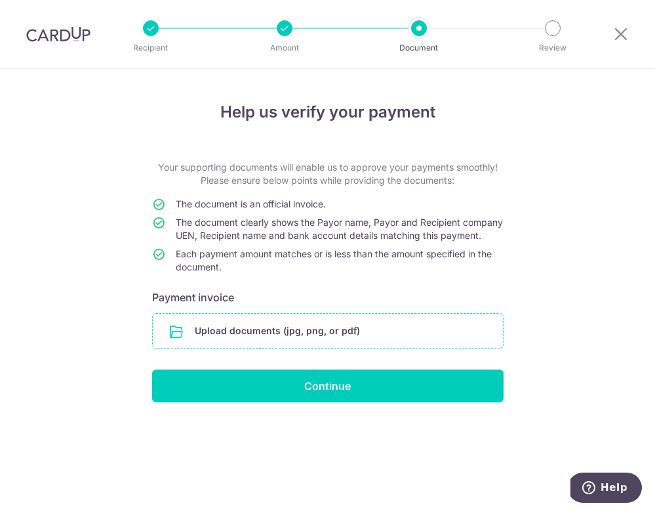
click at [267, 337] on input "file" at bounding box center [328, 331] width 350 height 34
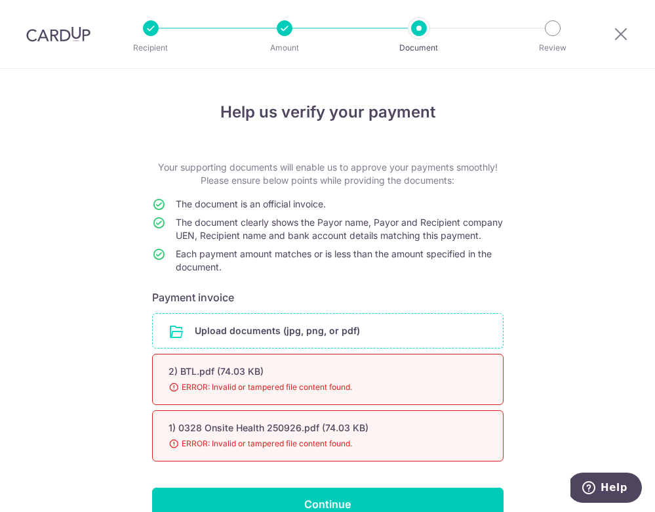
click at [255, 394] on span "ERROR: Invalid or tampered file content found." at bounding box center [312, 387] width 287 height 13
click at [270, 417] on div "2) BTL.pdf (74.03 KB) 98% Done Download ERROR: Invalid or tampered file content…" at bounding box center [328, 408] width 352 height 108
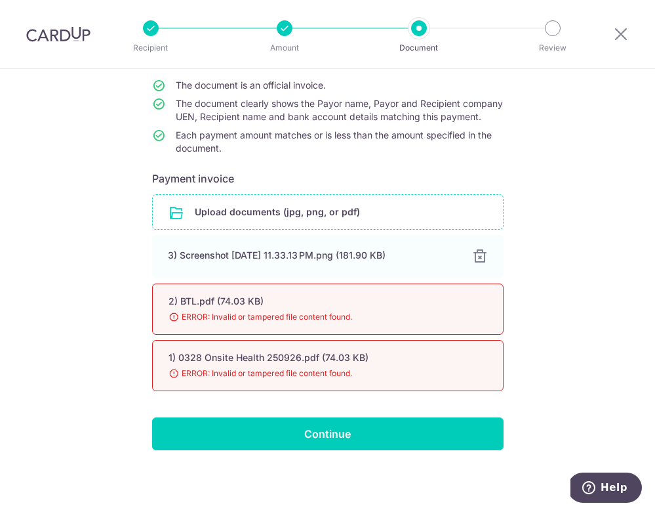
scroll to position [127, 0]
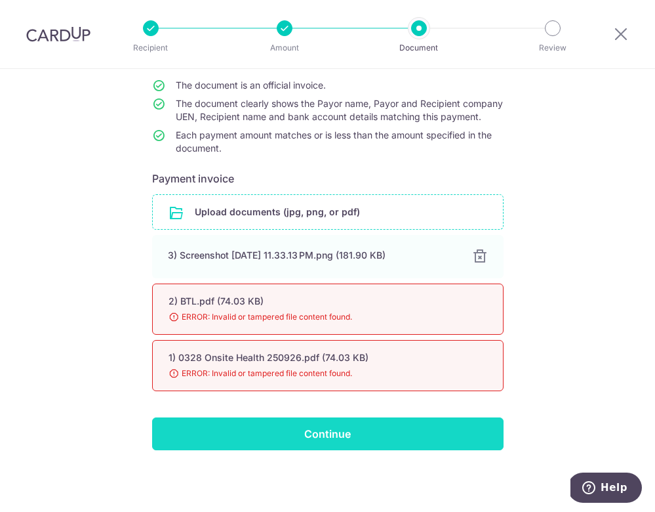
click at [350, 433] on input "Continue" at bounding box center [328, 433] width 352 height 33
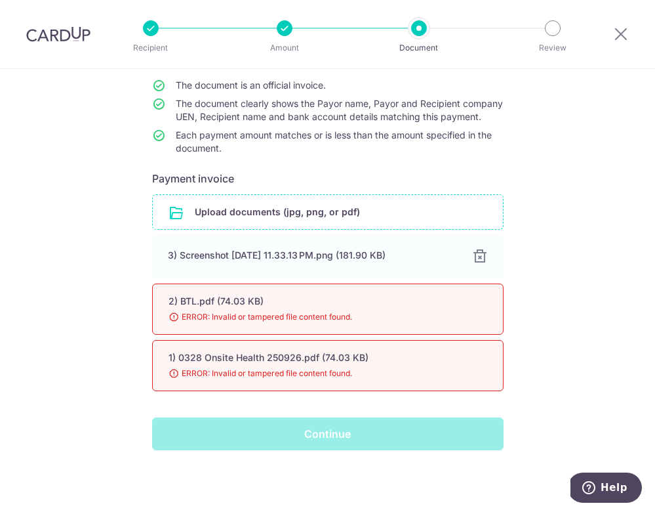
click at [332, 439] on div "Continue" at bounding box center [327, 433] width 367 height 33
click at [343, 333] on div "2) BTL.pdf (74.03 KB) 98% Done Download ERROR: Invalid or tampered file content…" at bounding box center [328, 308] width 352 height 51
click at [354, 312] on span "ERROR: Invalid or tampered file content found." at bounding box center [312, 316] width 287 height 13
click at [358, 379] on span "ERROR: Invalid or tampered file content found." at bounding box center [312, 373] width 287 height 13
click at [329, 434] on div "Continue" at bounding box center [327, 433] width 367 height 33
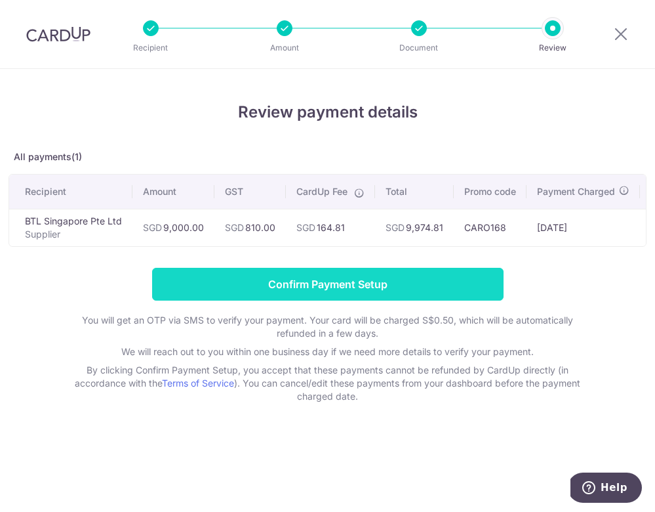
click at [376, 283] on input "Confirm Payment Setup" at bounding box center [328, 284] width 352 height 33
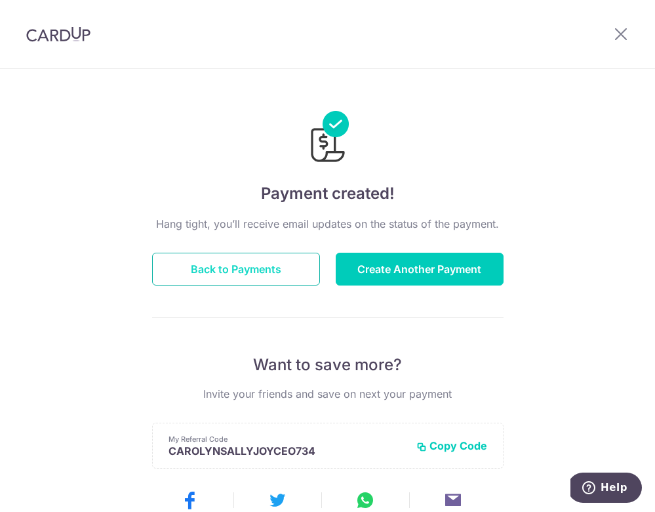
click at [278, 266] on button "Back to Payments" at bounding box center [236, 269] width 168 height 33
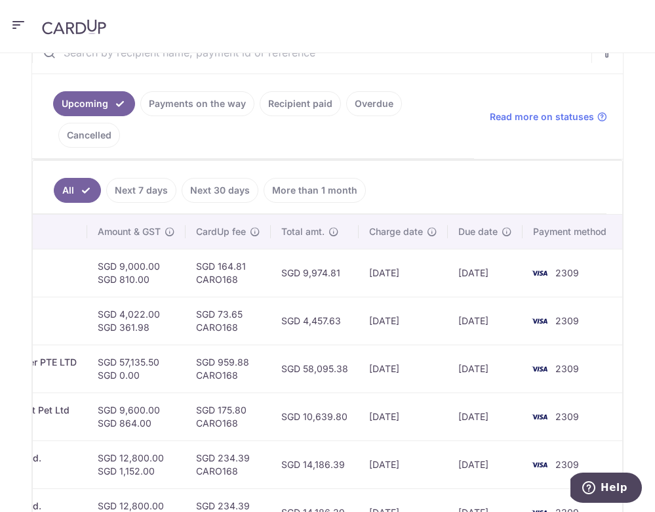
scroll to position [0, 472]
